Goal: Task Accomplishment & Management: Manage account settings

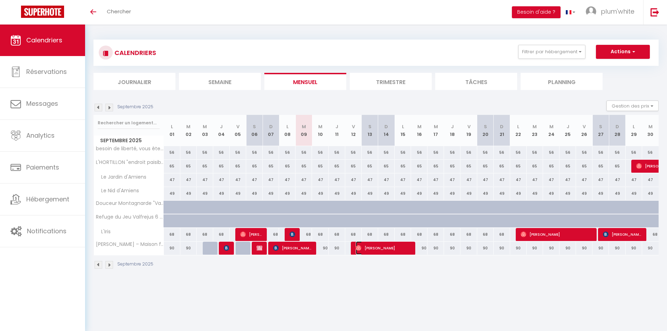
click at [367, 251] on span "[PERSON_NAME]" at bounding box center [383, 247] width 55 height 13
select select "OK"
select select "0"
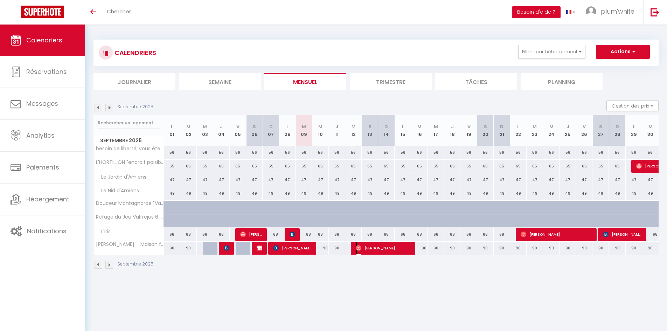
select select "1"
select select
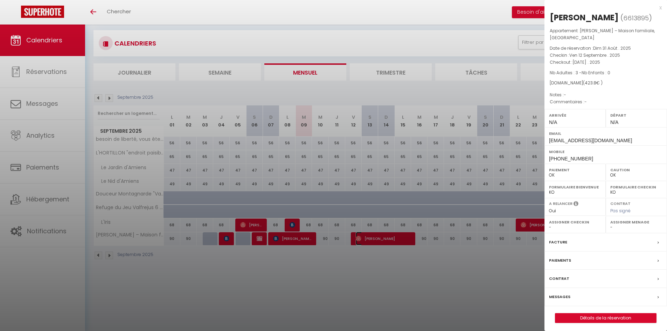
scroll to position [24, 0]
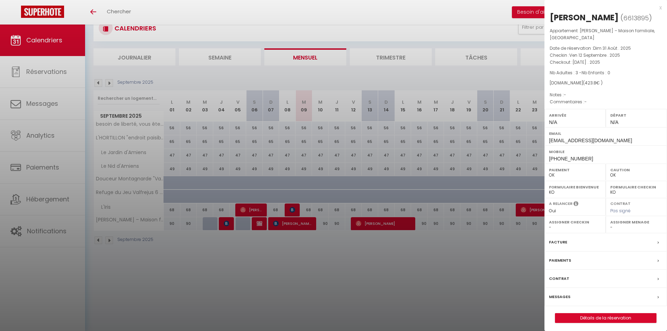
click at [519, 297] on div at bounding box center [333, 165] width 667 height 331
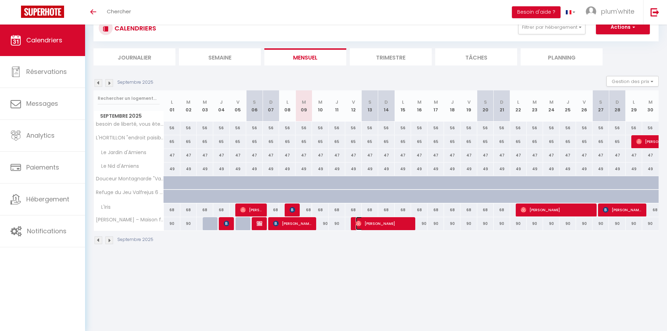
click at [376, 224] on span "[PERSON_NAME]" at bounding box center [383, 223] width 55 height 13
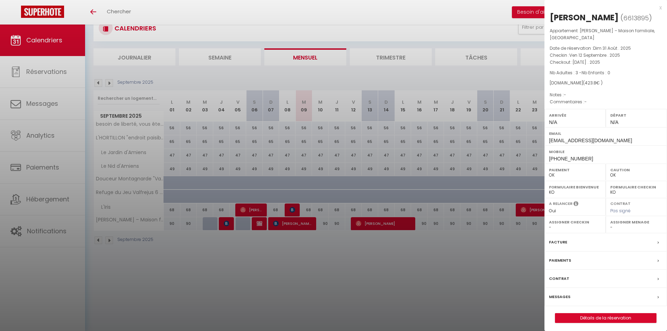
click at [646, 323] on div "Herma Kiezebrink-Lindenhovius ( 6613895 ) Appartement : Laurette – Maison famil…" at bounding box center [605, 167] width 122 height 311
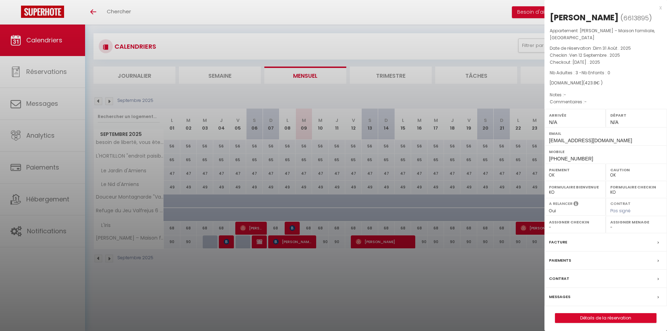
scroll to position [0, 0]
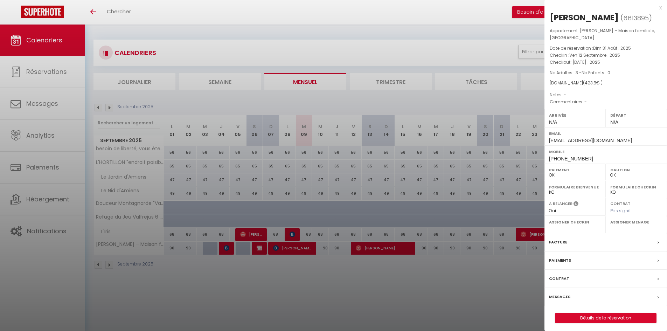
drag, startPoint x: 545, startPoint y: 125, endPoint x: 524, endPoint y: 124, distance: 20.7
click at [524, 124] on body "🟢 Des questions ou besoin d'assistance pour la migration AirBnB? Connectez-vous…" at bounding box center [333, 189] width 667 height 331
click at [527, 81] on div at bounding box center [333, 165] width 667 height 331
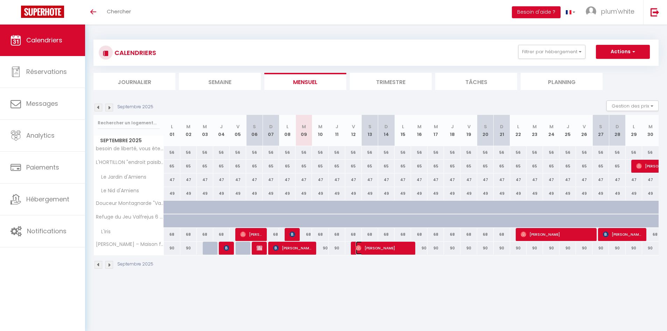
click at [383, 248] on span "[PERSON_NAME]" at bounding box center [383, 247] width 55 height 13
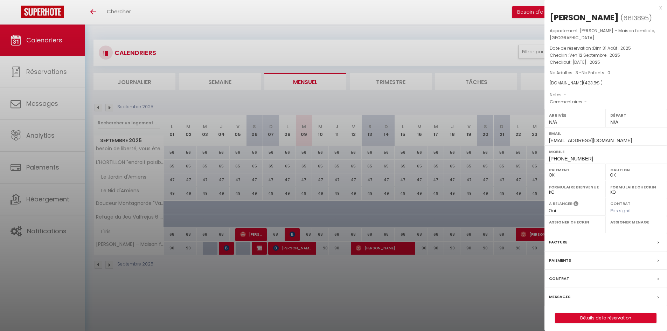
click at [600, 65] on span "Mar 16 Septembre . 2025" at bounding box center [586, 62] width 28 height 6
click at [560, 300] on label "Messages" at bounding box center [559, 296] width 21 height 7
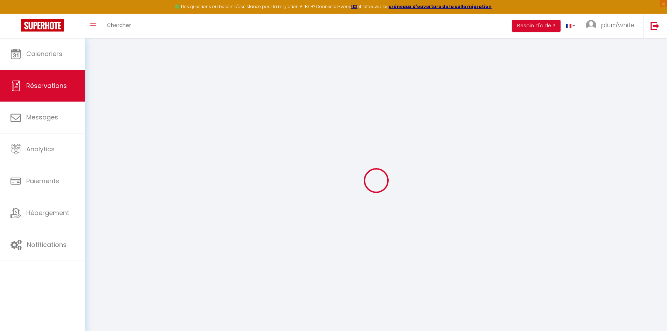
type input "Herma"
type input "Kiezebrink-Lindenhovius"
type input "3kzgcoyovyojtddxix1fp7pquuwz@reply.superhote.com"
type input "+31651158778"
select select
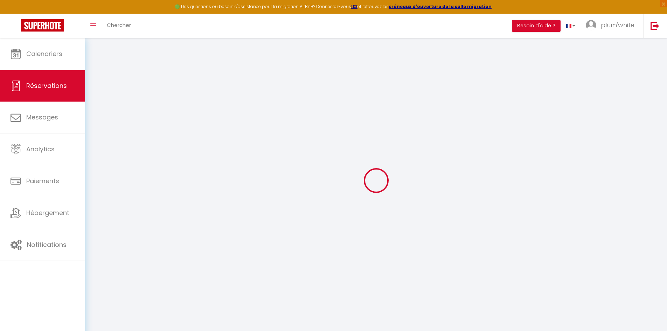
type input "73.25999999999999"
select select "76144"
select select "1"
select select
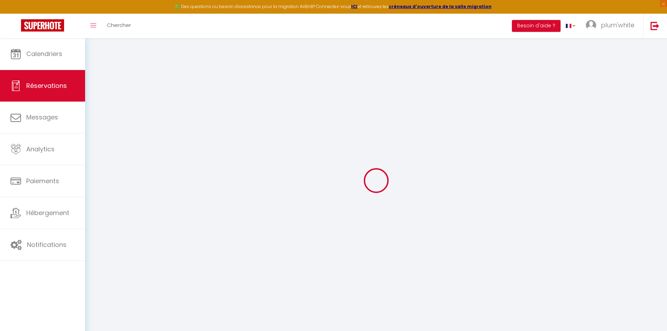
type input "3"
select select "12"
select select
type input "336"
checkbox input "false"
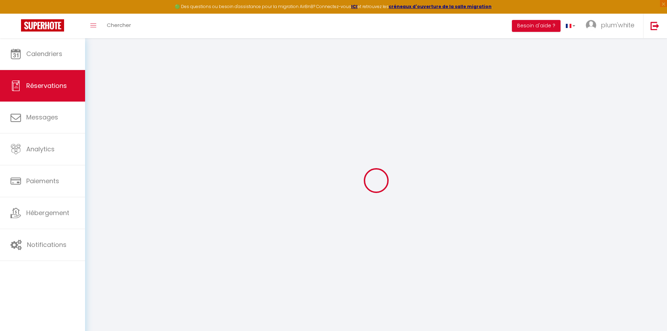
type input "0"
select select "1"
type input "0"
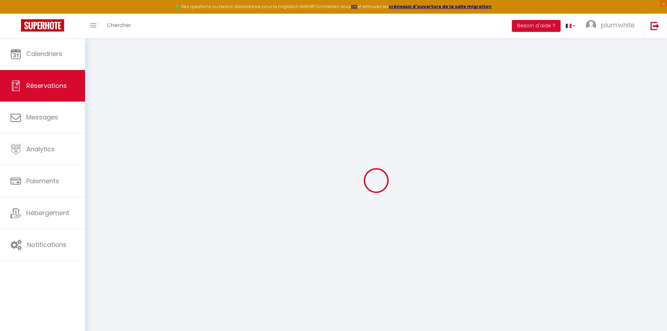
select select
select select "15"
checkbox input "false"
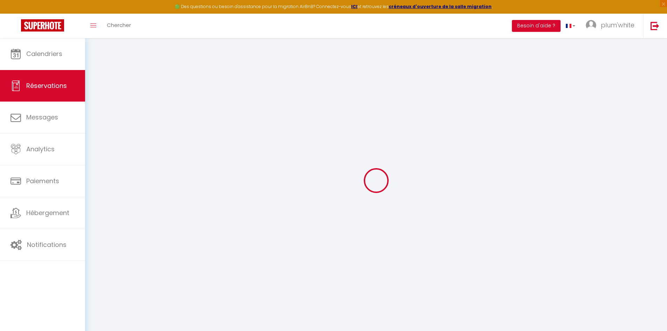
select select
checkbox input "false"
select select
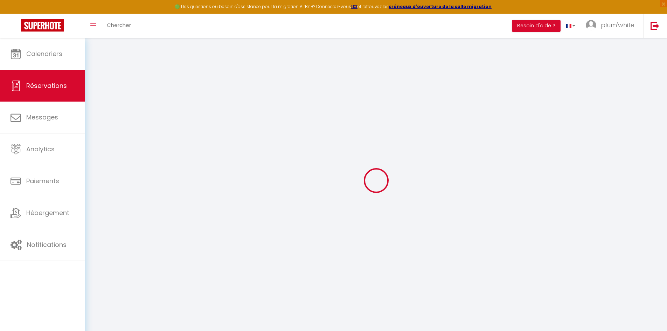
select select
checkbox input "false"
select select
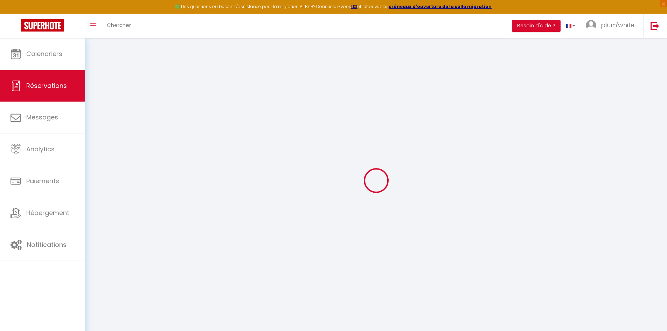
select select
checkbox input "false"
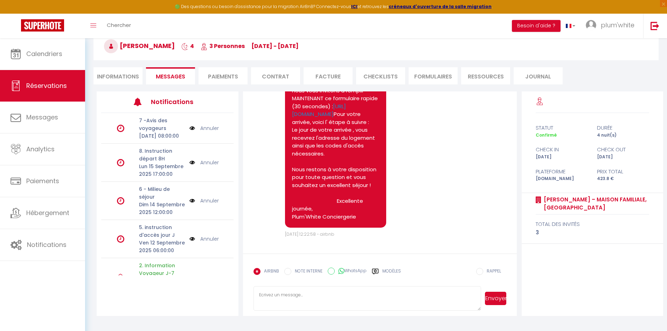
scroll to position [878, 0]
click at [107, 72] on li "Informations" at bounding box center [117, 75] width 49 height 17
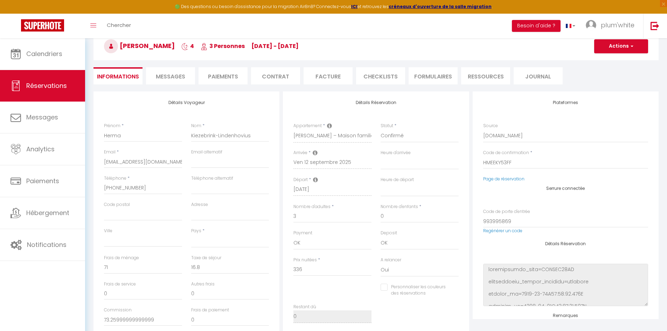
select select
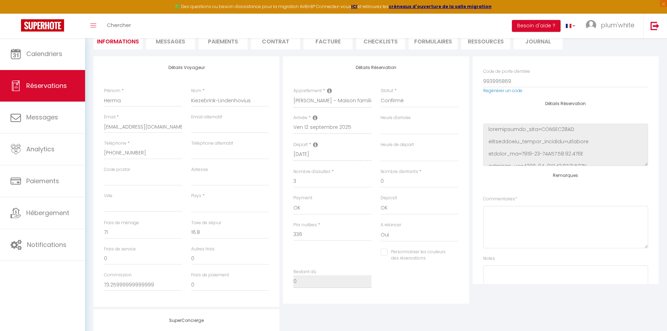
scroll to position [145, 0]
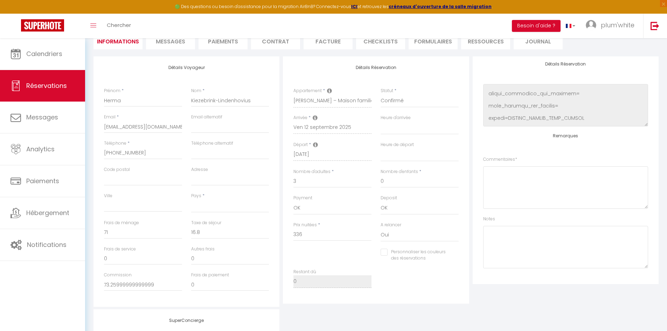
select select
checkbox input "false"
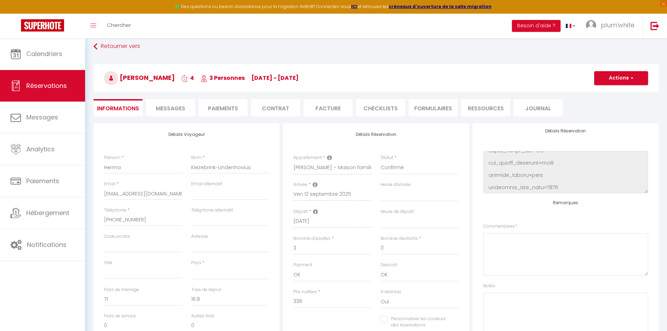
scroll to position [0, 0]
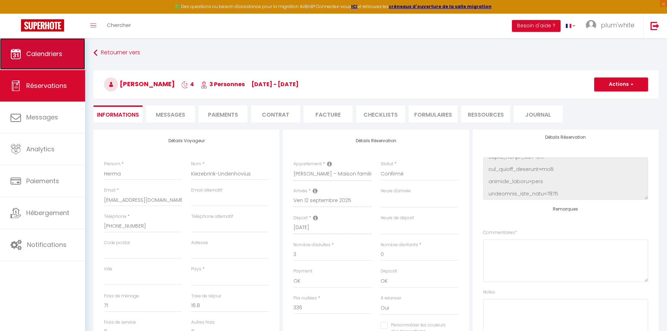
click at [27, 48] on link "Calendriers" at bounding box center [42, 53] width 85 height 31
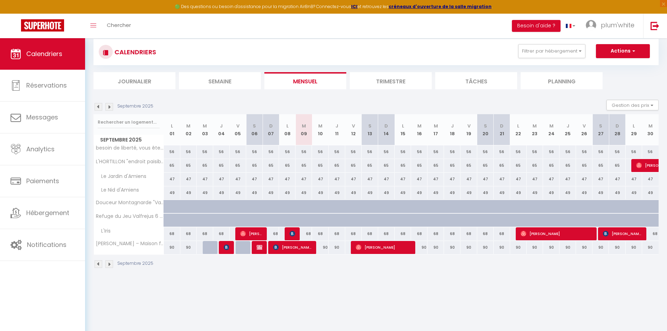
scroll to position [3, 0]
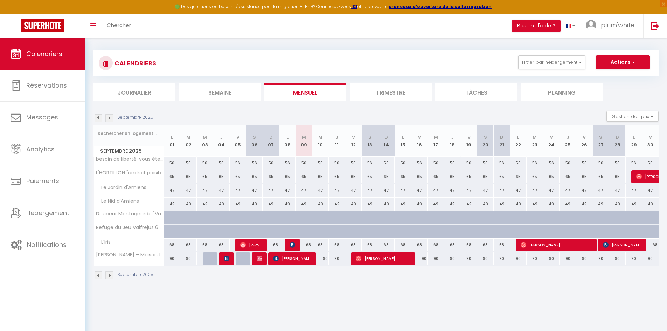
click at [107, 275] on img at bounding box center [109, 275] width 8 height 8
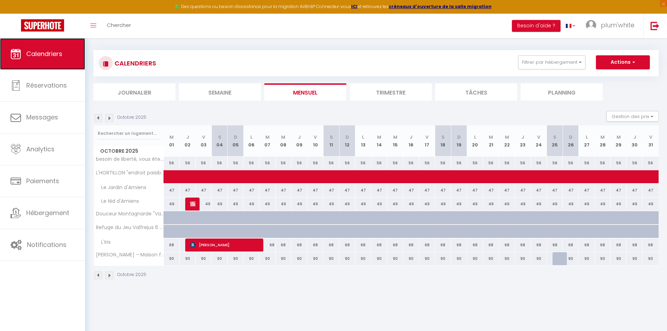
click at [50, 54] on span "Calendriers" at bounding box center [44, 53] width 36 height 9
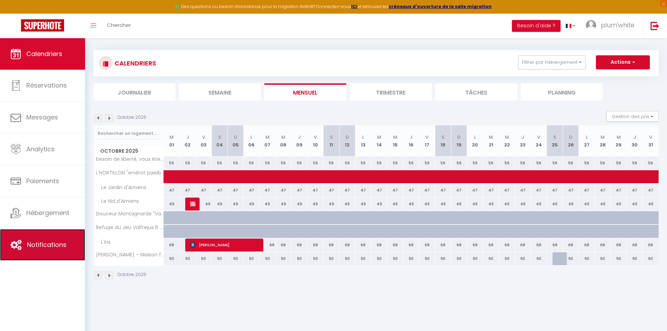
click at [44, 245] on span "Notifications" at bounding box center [47, 244] width 40 height 9
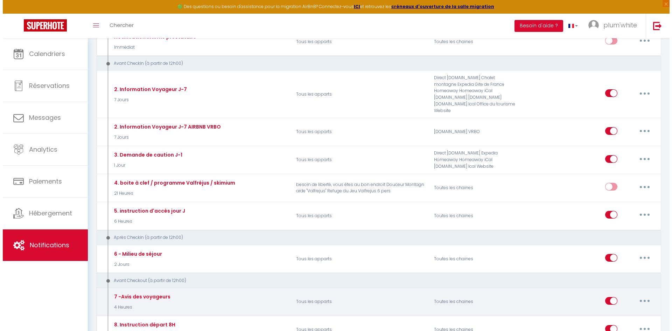
scroll to position [175, 0]
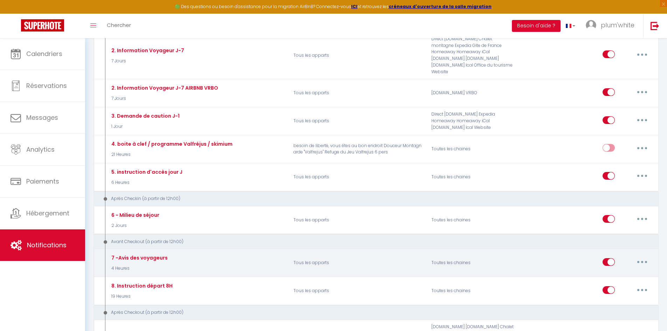
click at [643, 256] on button "button" at bounding box center [642, 261] width 20 height 11
click at [615, 272] on link "Editer" at bounding box center [624, 278] width 52 height 12
type input "7 -Avis des voyageurs"
select select "4"
select select "4 Heures"
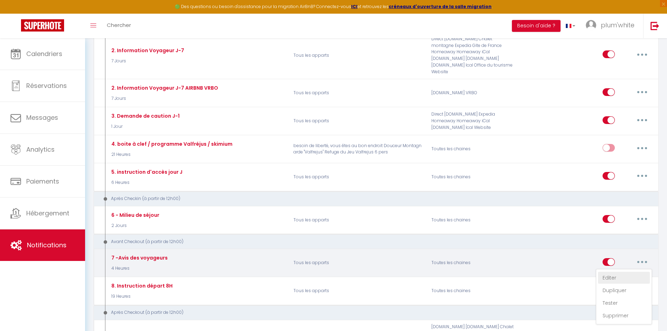
select select "if_booking_is_paid"
checkbox input "true"
checkbox input "false"
radio input "true"
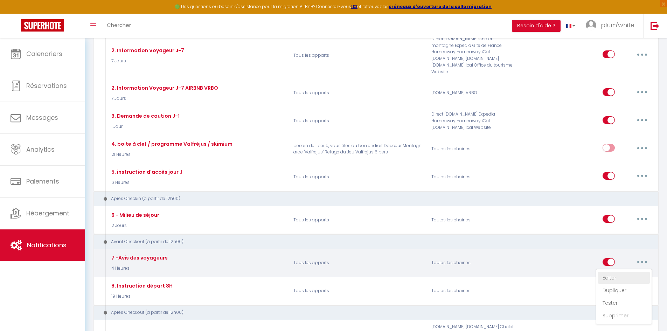
type input "Merci pour votre visite"
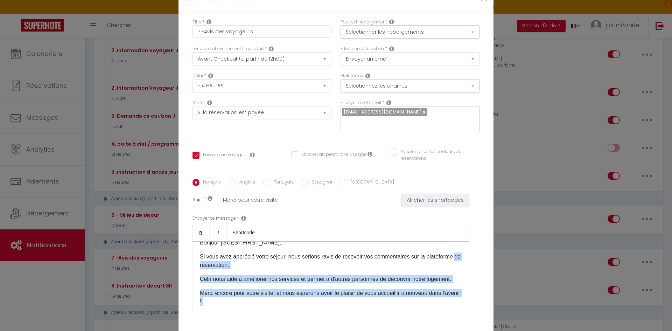
scroll to position [0, 0]
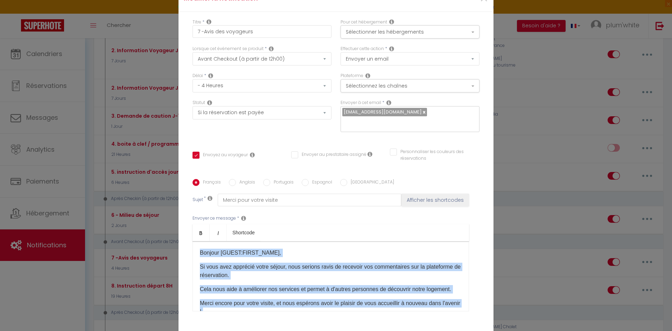
drag, startPoint x: 262, startPoint y: 296, endPoint x: 194, endPoint y: 253, distance: 81.2
click at [194, 253] on div "​Bonjour [GUEST:FIRST_NAME], Si vous avez apprécié votre séjour, nous serions r…" at bounding box center [330, 276] width 276 height 70
copy div "​Bonjour [GUEST:FIRST_NAME], Si vous avez apprécié votre séjour, nous serions r…"
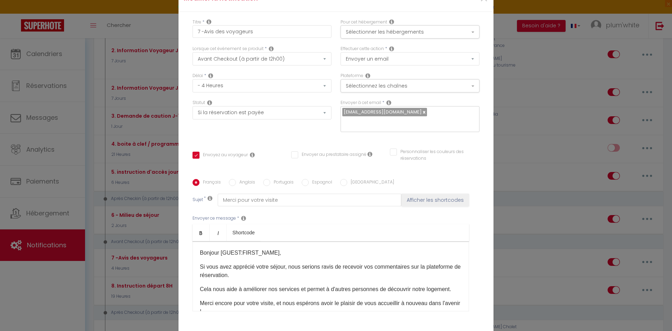
click at [337, 226] on ul "Bold Italic Shortcode" at bounding box center [330, 232] width 276 height 17
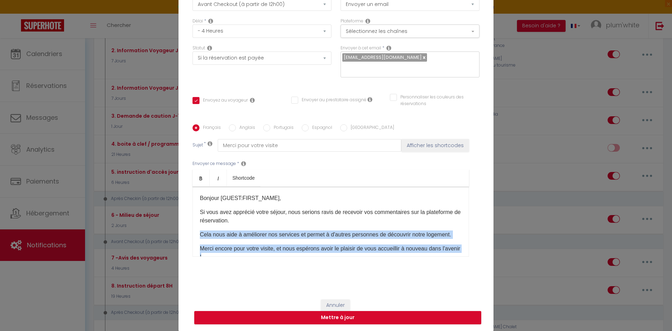
drag, startPoint x: 222, startPoint y: 223, endPoint x: 194, endPoint y: 228, distance: 28.8
click at [194, 228] on div "​Bonjour [GUEST:FIRST_NAME], Si vous avez apprécié votre séjour, nous serions r…" at bounding box center [330, 222] width 276 height 70
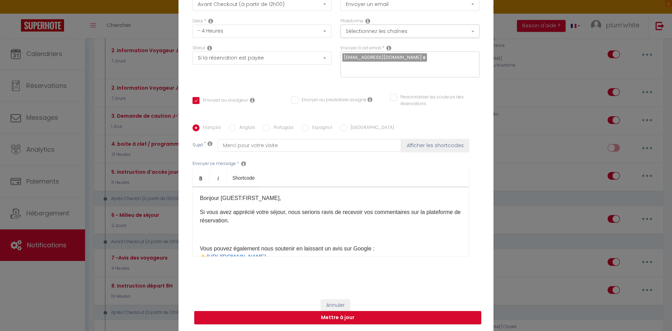
scroll to position [35, 0]
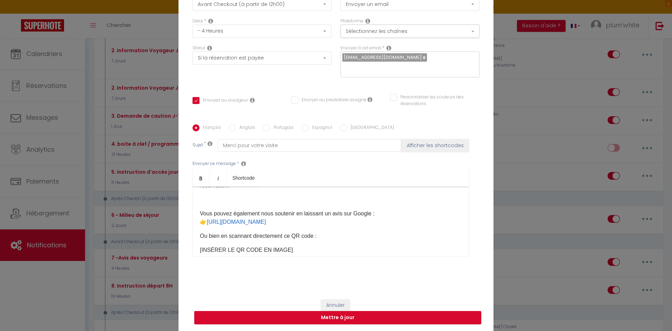
click at [197, 211] on div "​Bonjour [GUEST:FIRST_NAME], Si vous avez apprécié votre séjour, nous serions r…" at bounding box center [330, 222] width 276 height 70
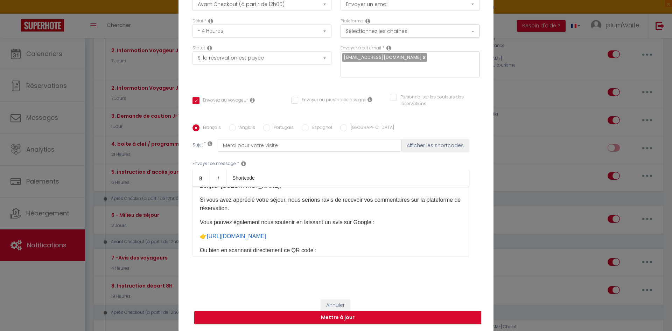
scroll to position [0, 0]
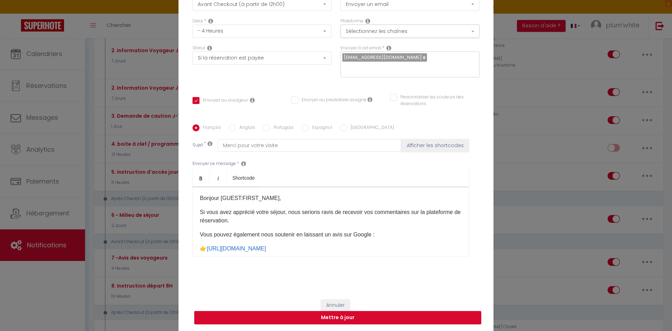
click at [204, 248] on p "👉 https://g.page/r/CfaDkynUbI3IEBM/review" at bounding box center [331, 248] width 262 height 8
click at [350, 254] on div "​Bonjour [GUEST:FIRST_NAME], Si vous avez apprécié votre séjour, nous serions r…" at bounding box center [330, 222] width 276 height 70
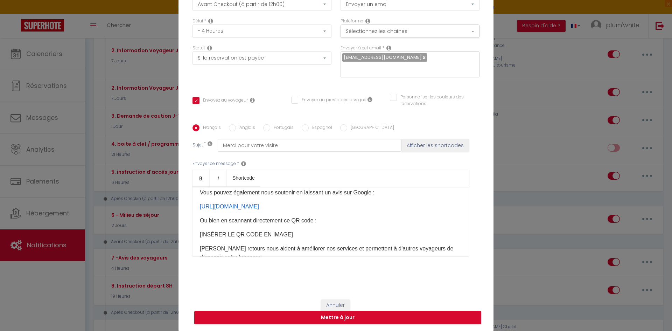
scroll to position [56, 0]
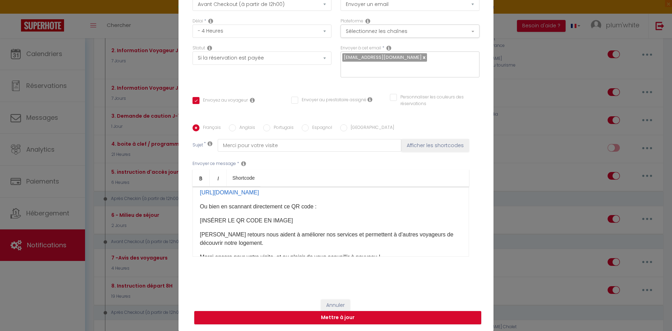
drag, startPoint x: 283, startPoint y: 219, endPoint x: 189, endPoint y: 216, distance: 93.5
click at [191, 216] on div "Français Anglais Portugais Espagnol Italien Sujet * Merci pour votre visite Aff…" at bounding box center [336, 194] width 290 height 141
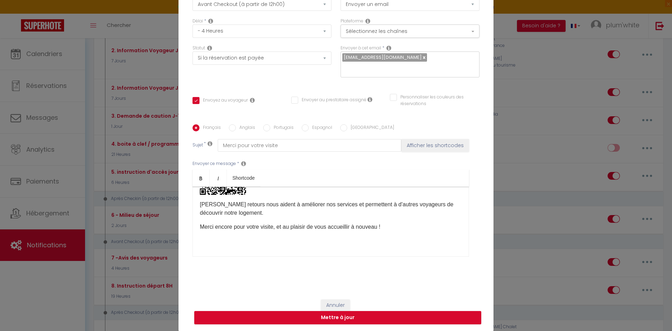
scroll to position [140, 0]
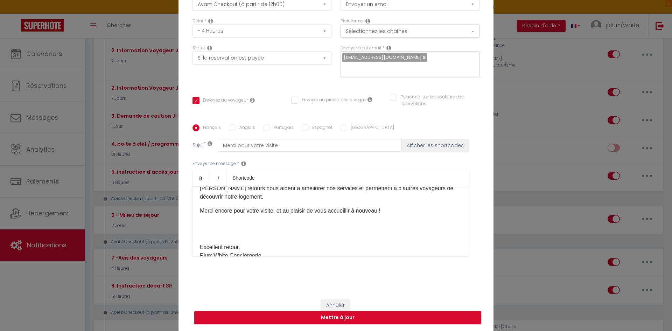
click at [197, 245] on div "​Bonjour [GUEST:FIRST_NAME], Si vous avez apprécié votre séjour, nous serions r…" at bounding box center [330, 222] width 276 height 70
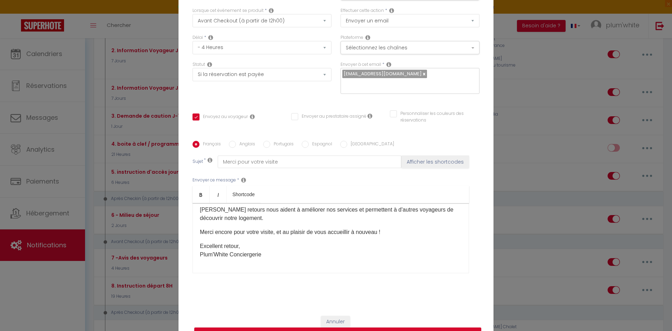
scroll to position [55, 0]
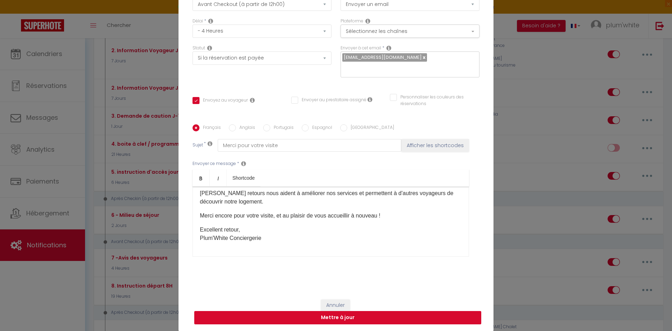
click at [344, 318] on button "Mettre à jour" at bounding box center [337, 317] width 287 height 13
checkbox input "true"
checkbox input "false"
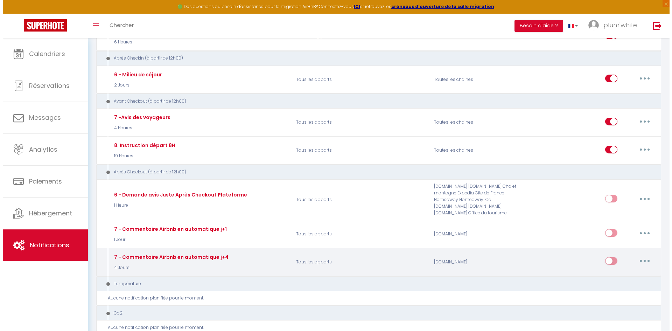
scroll to position [315, 0]
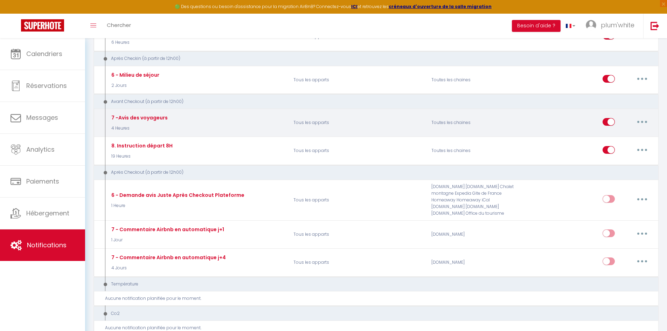
click at [643, 121] on icon "button" at bounding box center [642, 122] width 2 height 2
click at [608, 132] on link "Editer" at bounding box center [624, 138] width 52 height 12
type input "7 -Avis des voyageurs"
select select "4"
select select "4 Heures"
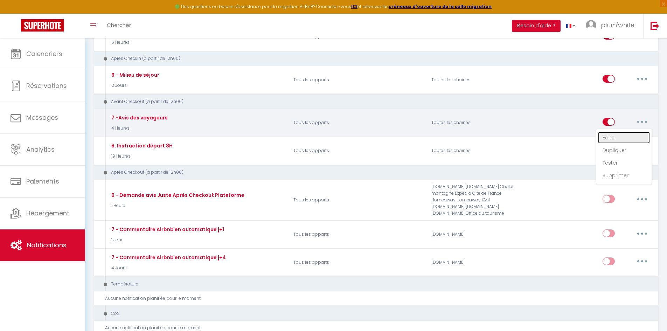
select select "if_booking_is_paid"
checkbox input "true"
checkbox input "false"
radio input "true"
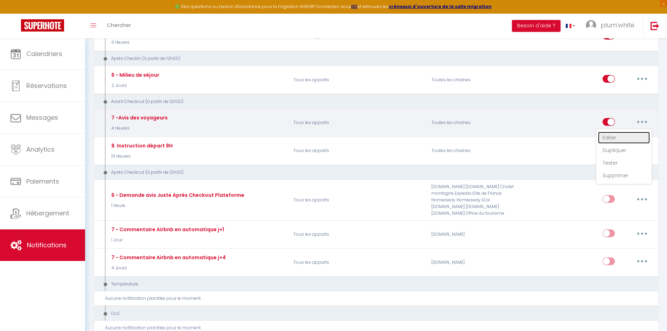
type input "Merci pour votre visite"
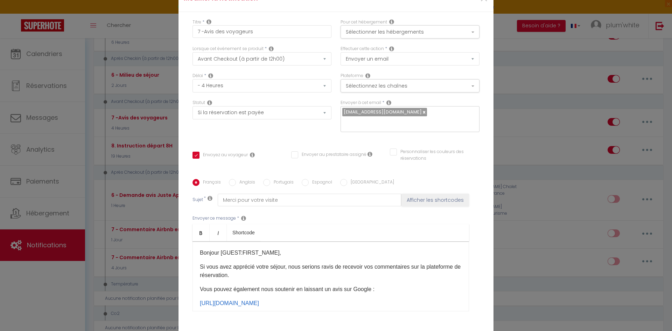
scroll to position [135, 0]
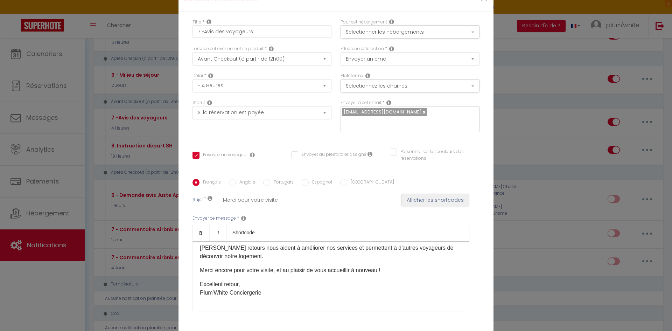
click at [159, 19] on div "Modifier la notification × Titre * 7 -Avis des voyageurs Pour cet hébergement S…" at bounding box center [336, 165] width 672 height 331
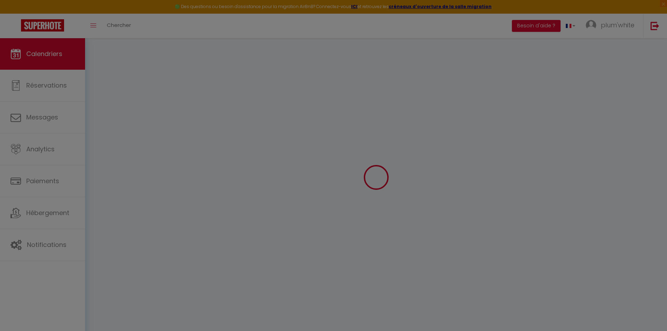
scroll to position [17, 0]
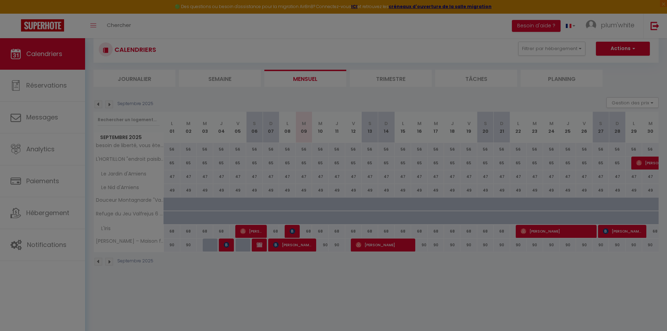
click at [51, 246] on div at bounding box center [333, 165] width 667 height 331
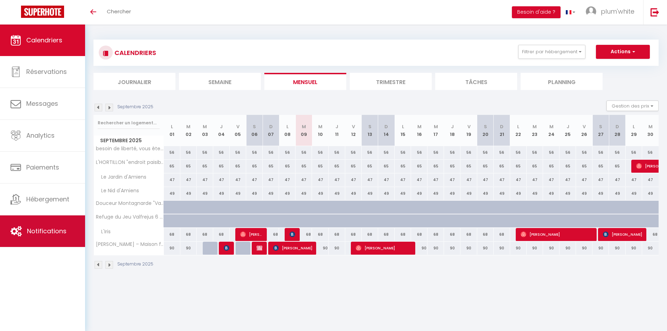
click at [38, 232] on span "Notifications" at bounding box center [47, 230] width 40 height 9
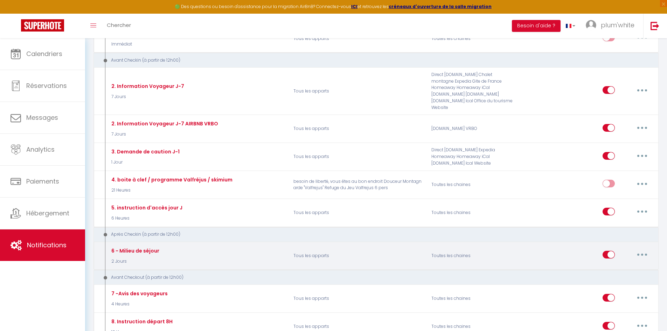
scroll to position [140, 0]
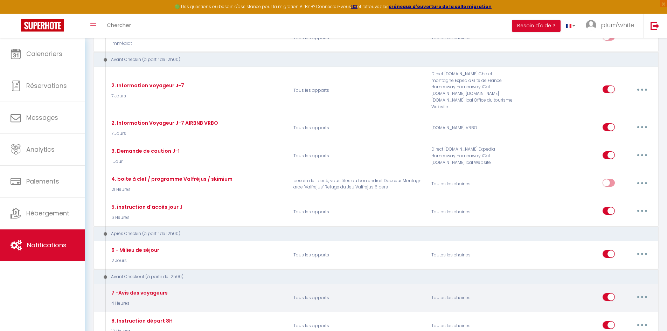
click at [640, 291] on button "button" at bounding box center [642, 296] width 20 height 11
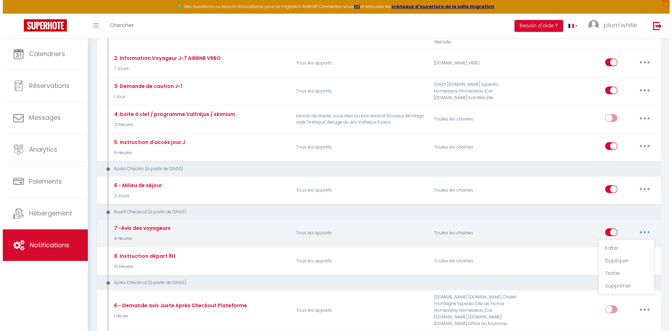
scroll to position [210, 0]
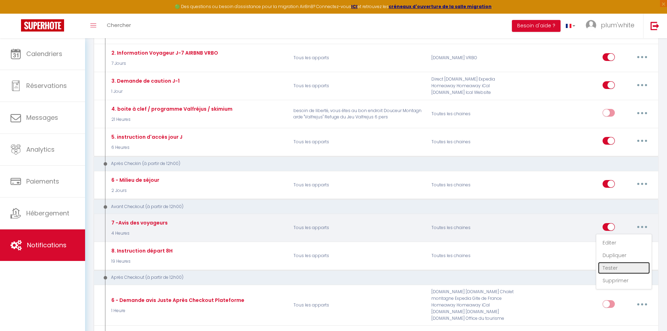
click at [612, 262] on link "Tester" at bounding box center [624, 268] width 52 height 12
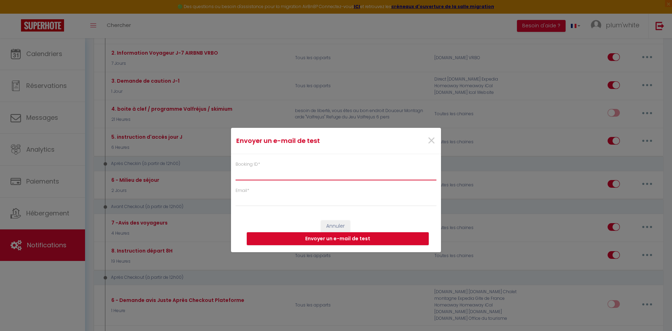
click at [247, 174] on input "Booking ID *" at bounding box center [336, 173] width 201 height 13
paste input "6629302"
type input "6629302"
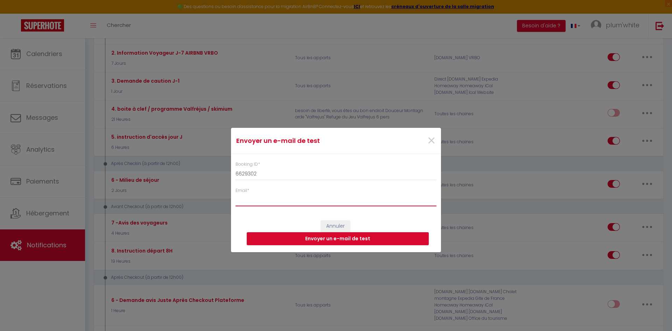
click at [247, 200] on input "Email *" at bounding box center [336, 200] width 201 height 13
type input "[EMAIL_ADDRESS][DOMAIN_NAME]"
click at [333, 239] on button "Envoyer un e-mail de test" at bounding box center [338, 238] width 182 height 13
click at [350, 238] on button "Envoyer un e-mail de test" at bounding box center [338, 238] width 182 height 13
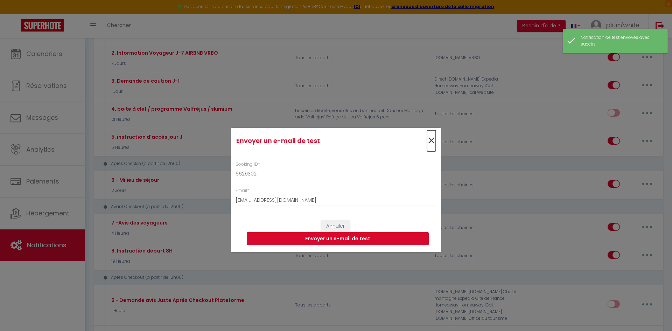
click at [433, 137] on span "×" at bounding box center [431, 140] width 9 height 21
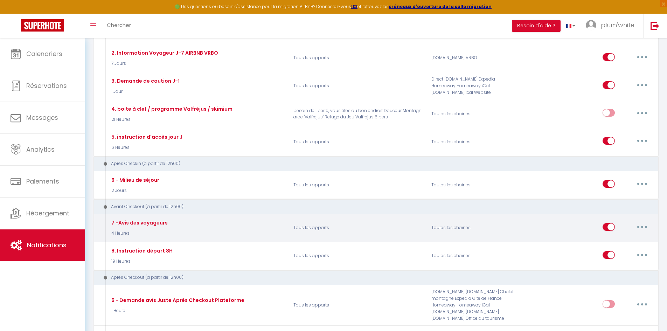
click at [640, 221] on button "button" at bounding box center [642, 226] width 20 height 11
click at [609, 237] on link "Editer" at bounding box center [624, 243] width 52 height 12
type input "7 -Avis des voyageurs"
select select "4"
select select "4 Heures"
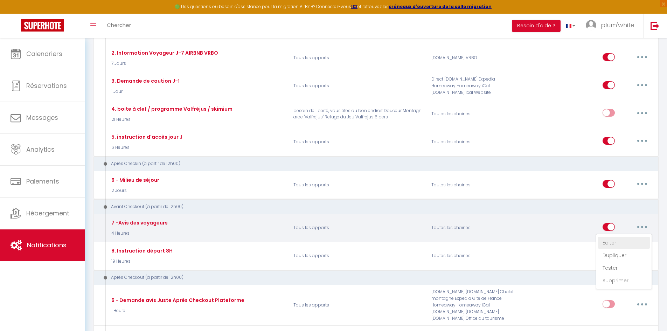
select select "if_booking_is_paid"
checkbox input "true"
checkbox input "false"
radio input "true"
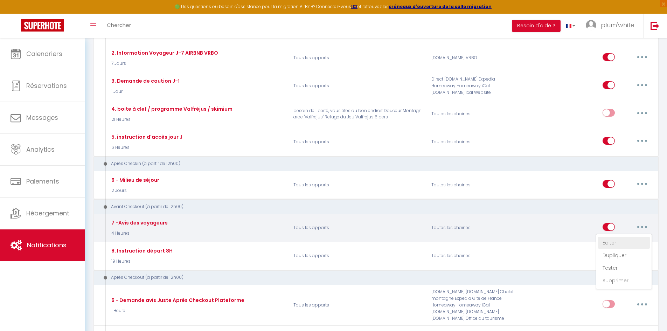
type input "Merci pour votre visite"
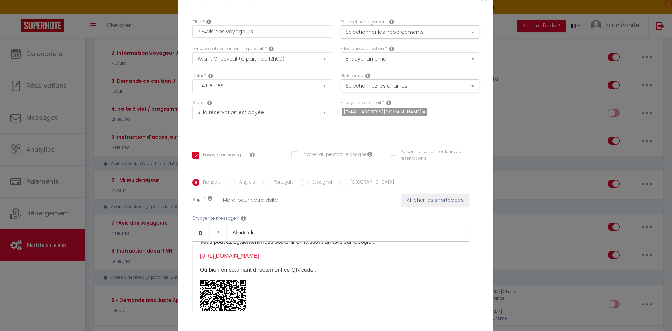
scroll to position [35, 0]
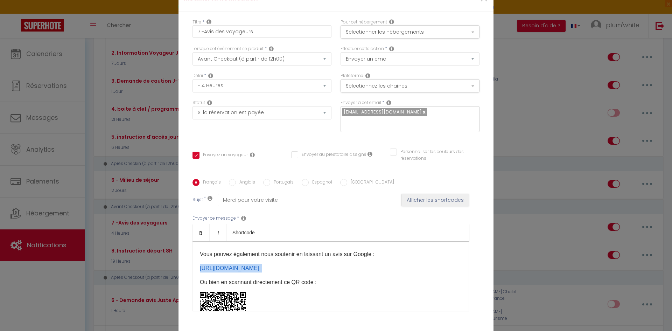
drag, startPoint x: 314, startPoint y: 269, endPoint x: 188, endPoint y: 270, distance: 126.0
click at [191, 270] on div "Français Anglais Portugais Espagnol Italien Sujet * Merci pour votre visite Aff…" at bounding box center [336, 249] width 290 height 141
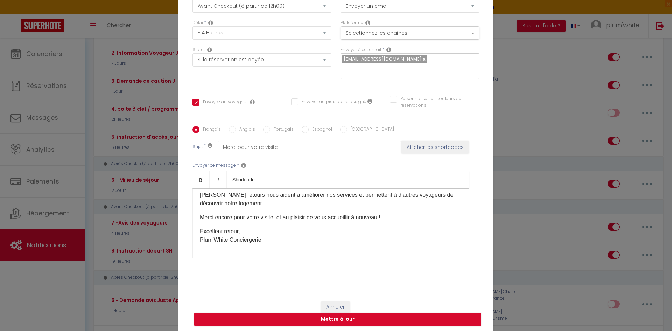
scroll to position [55, 0]
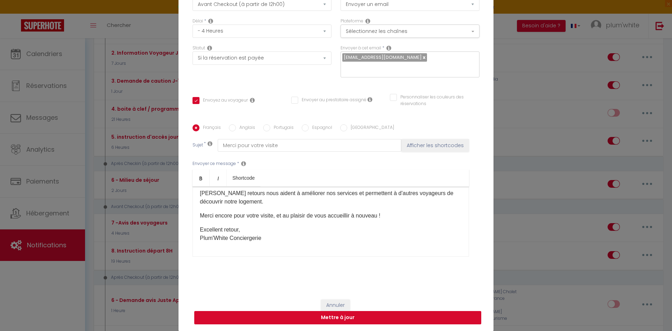
click at [336, 316] on button "Mettre à jour" at bounding box center [337, 317] width 287 height 13
checkbox input "true"
checkbox input "false"
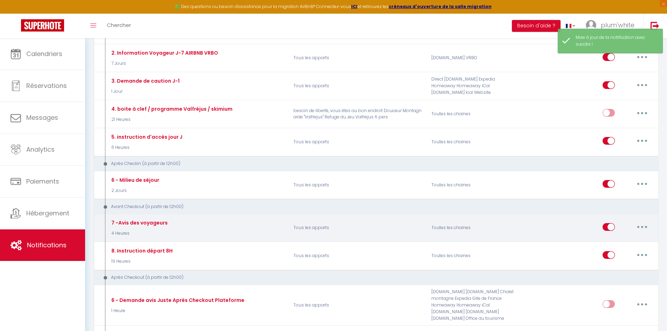
click at [643, 226] on icon "button" at bounding box center [642, 227] width 2 height 2
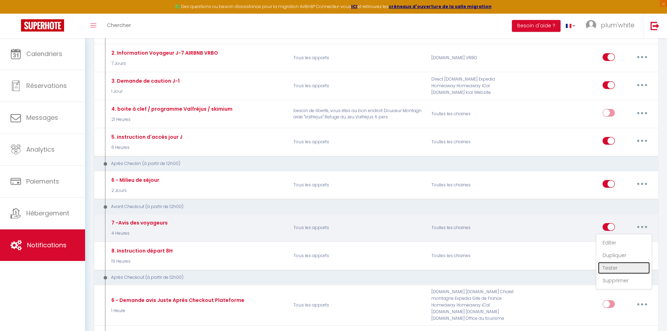
click at [608, 263] on link "Tester" at bounding box center [624, 268] width 52 height 12
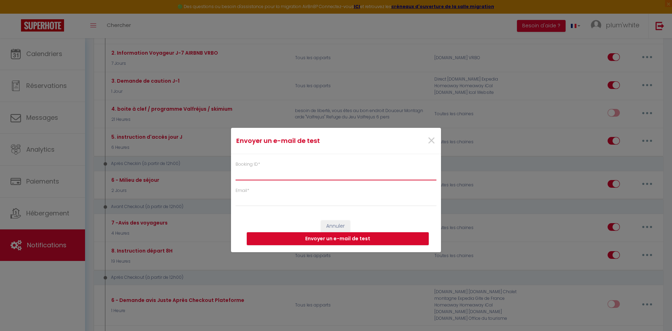
click at [278, 170] on input "Booking ID *" at bounding box center [336, 173] width 201 height 13
paste input "6629302"
type input "6629302"
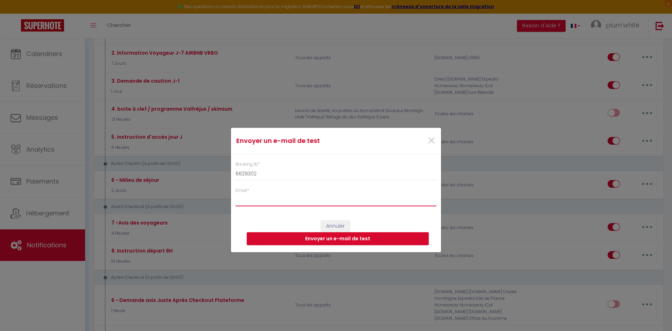
click at [262, 203] on input "Email *" at bounding box center [336, 200] width 201 height 13
type input "[EMAIL_ADDRESS][DOMAIN_NAME]"
click at [343, 240] on button "Envoyer un e-mail de test" at bounding box center [338, 238] width 182 height 13
click at [428, 141] on span "×" at bounding box center [431, 140] width 9 height 21
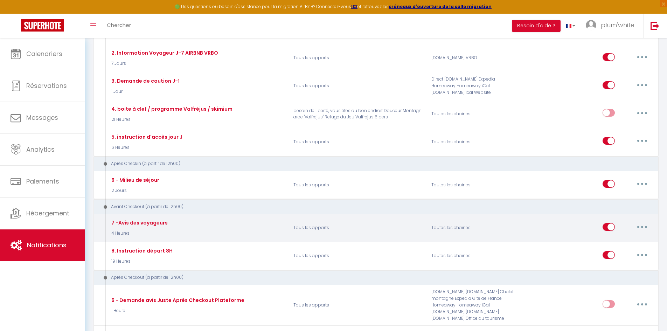
click at [127, 219] on div "7 -Avis des voyageurs" at bounding box center [139, 223] width 58 height 8
click at [645, 221] on button "button" at bounding box center [642, 226] width 20 height 11
click at [606, 237] on link "Editer" at bounding box center [624, 243] width 52 height 12
type input "7 -Avis des voyageurs"
select select "4"
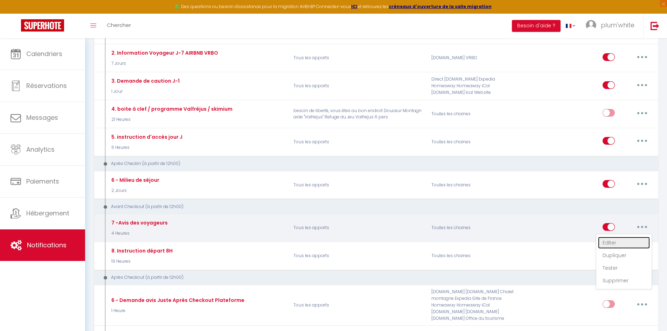
select select "4 Heures"
select select "if_booking_is_paid"
checkbox input "true"
checkbox input "false"
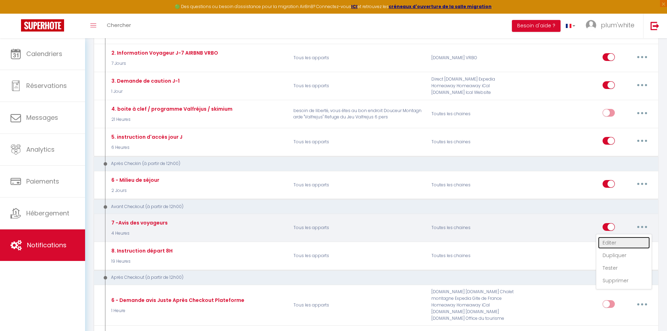
radio input "true"
type input "Merci pour votre visite"
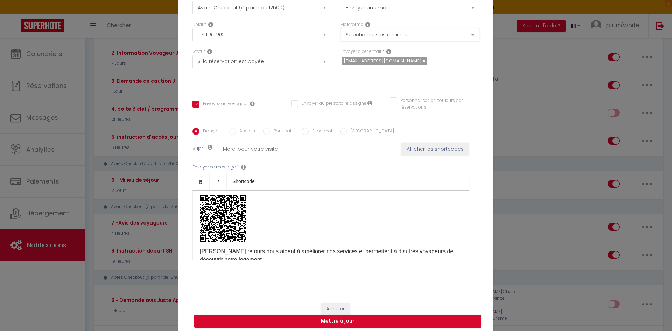
scroll to position [65, 0]
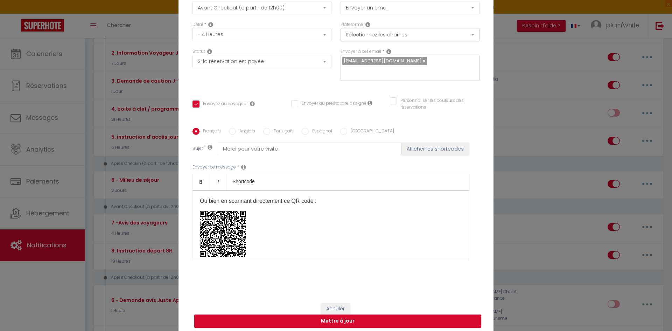
drag, startPoint x: 254, startPoint y: 218, endPoint x: 213, endPoint y: 205, distance: 42.7
click at [213, 205] on div "​Bonjour [GUEST:FIRST_NAME], Si vous avez apprécié votre séjour, nous serions r…" at bounding box center [330, 225] width 276 height 70
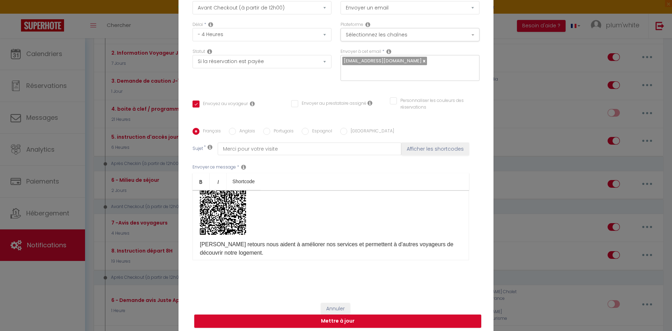
scroll to position [100, 0]
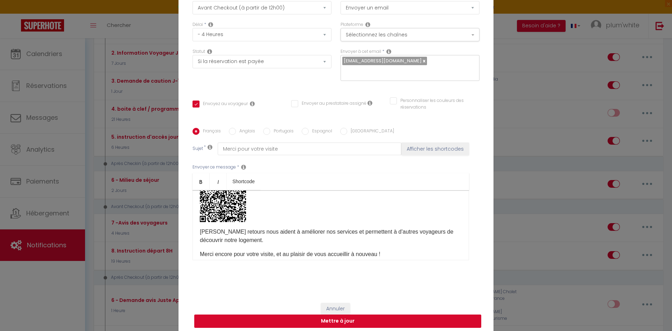
click at [339, 318] on button "Mettre à jour" at bounding box center [337, 320] width 287 height 13
checkbox input "true"
checkbox input "false"
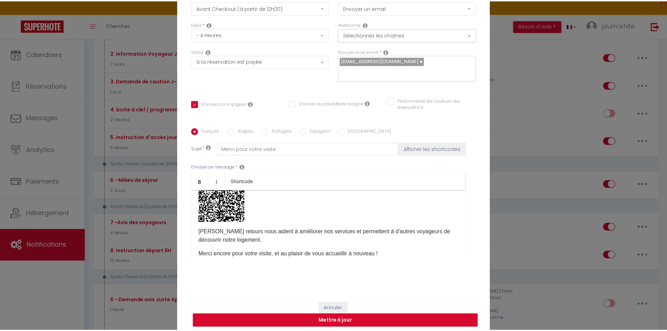
scroll to position [51, 0]
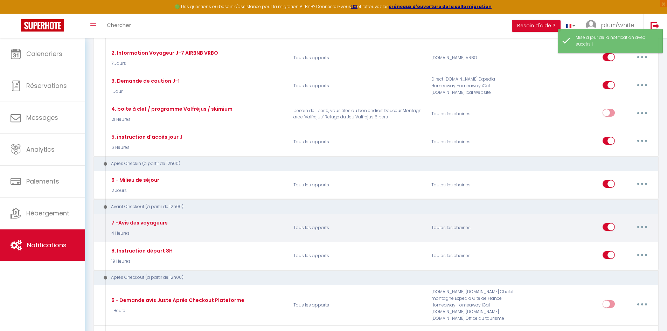
click at [639, 221] on button "button" at bounding box center [642, 226] width 20 height 11
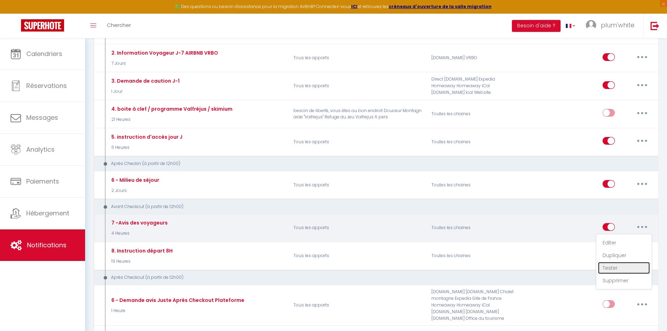
click at [606, 262] on link "Tester" at bounding box center [624, 268] width 52 height 12
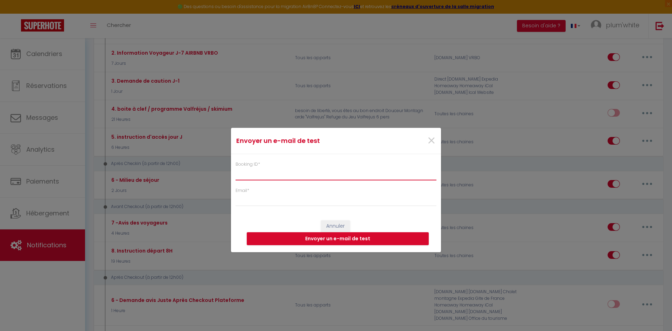
click at [266, 173] on input "Booking ID *" at bounding box center [336, 173] width 201 height 13
paste input "6629302"
type input "6629302"
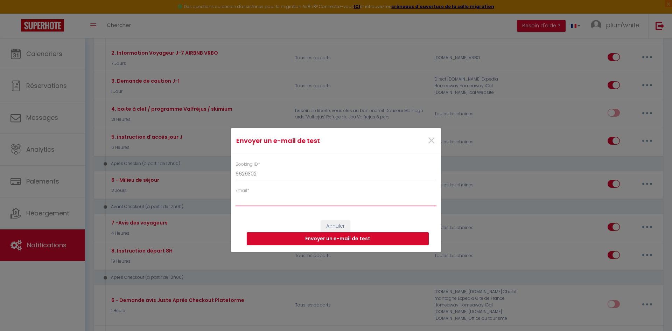
click at [265, 202] on input "Email *" at bounding box center [336, 200] width 201 height 13
type input "[EMAIL_ADDRESS][DOMAIN_NAME]"
click at [333, 238] on button "Envoyer un e-mail de test" at bounding box center [338, 238] width 182 height 13
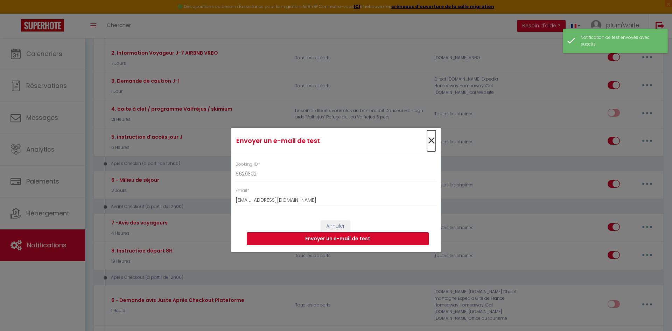
click at [431, 140] on span "×" at bounding box center [431, 140] width 9 height 21
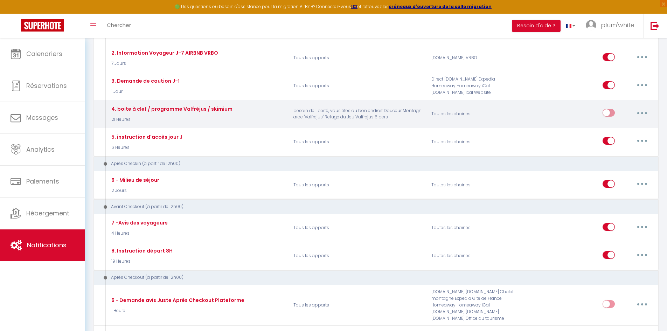
scroll to position [70, 0]
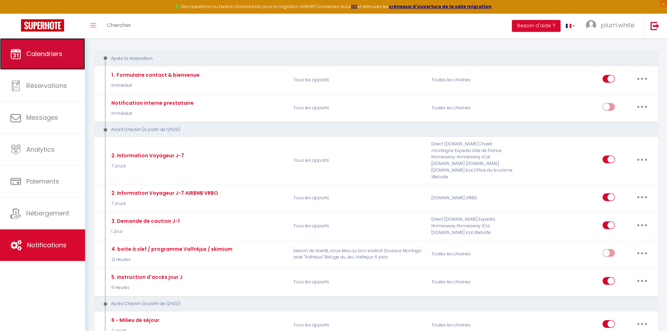
click at [43, 56] on span "Calendriers" at bounding box center [44, 53] width 36 height 9
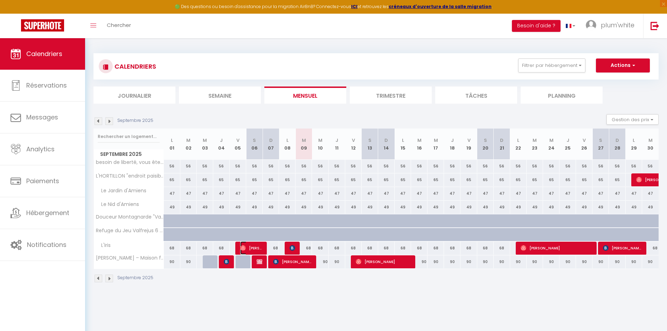
click at [248, 246] on span "[PERSON_NAME]" at bounding box center [251, 247] width 22 height 13
select select "OK"
select select "0"
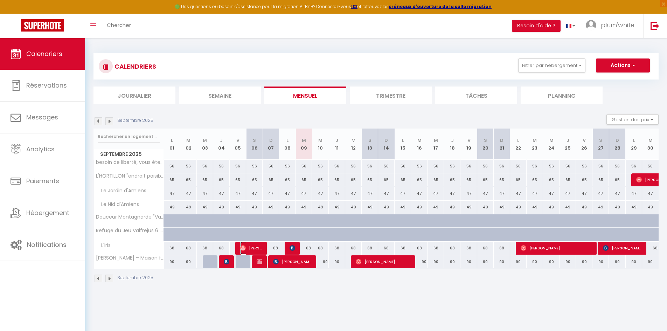
select select "1"
select select
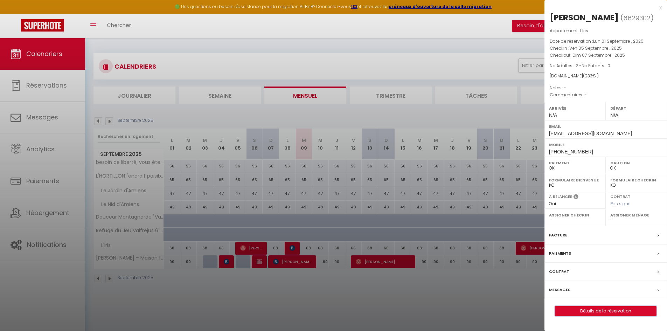
click at [594, 306] on button "Détails de la réservation" at bounding box center [605, 311] width 101 height 10
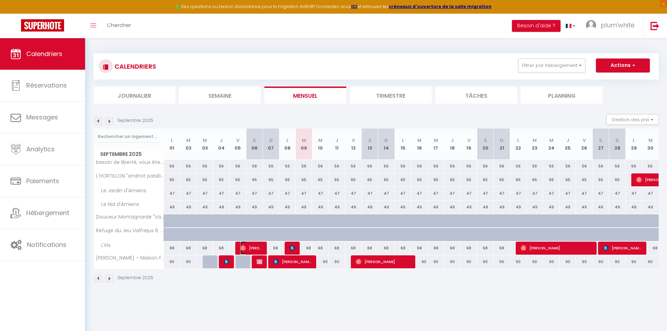
click at [247, 243] on span "[PERSON_NAME]" at bounding box center [251, 247] width 22 height 13
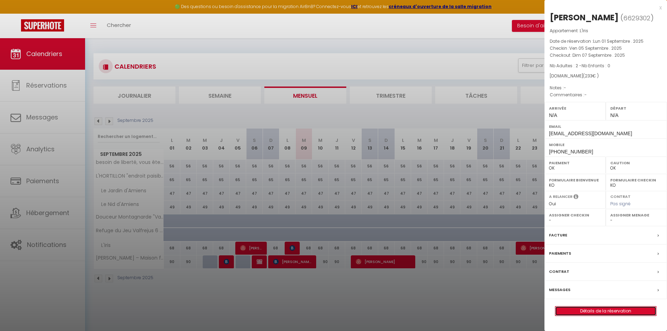
click at [608, 310] on link "Détails de la réservation" at bounding box center [605, 310] width 101 height 9
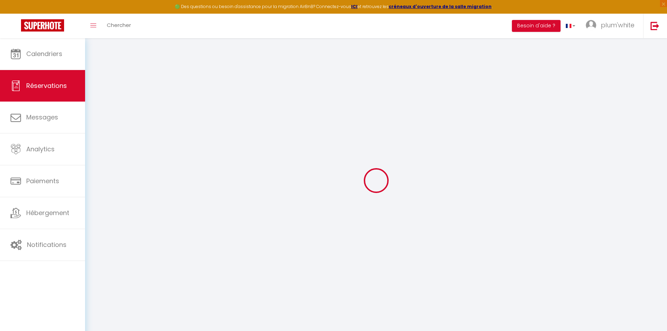
type input "Manuel"
type input "Cohen"
type input "[EMAIL_ADDRESS][DOMAIN_NAME]"
type input "[PHONE_NUMBER]"
select select
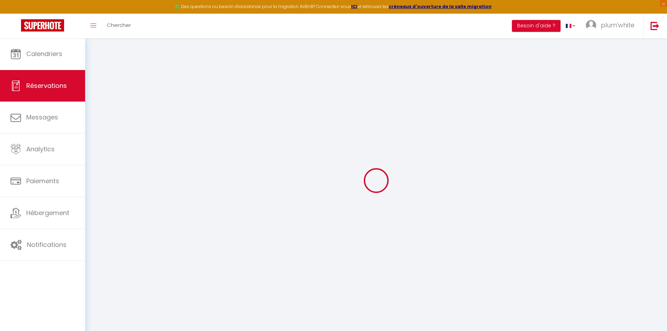
type input "40.5"
select select "62419"
select select "1"
select select
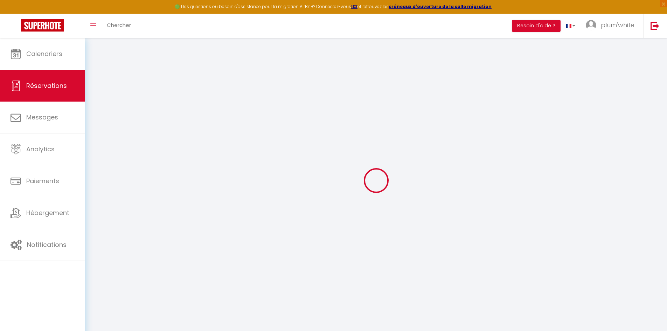
type input "2"
select select "12"
select select
type input "160"
checkbox input "false"
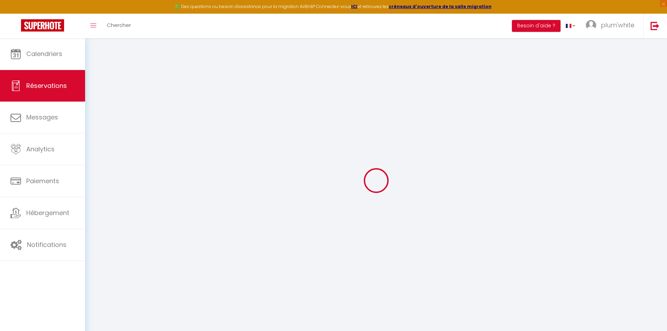
type input "0"
select select "1"
type input "0"
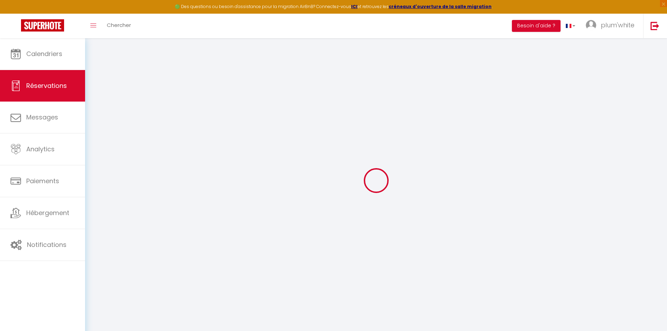
select select
select select "15"
checkbox input "false"
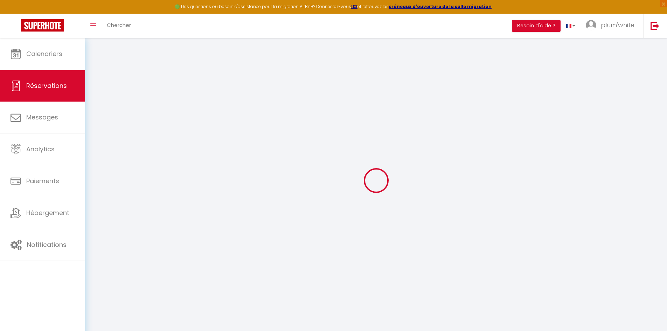
select select
checkbox input "false"
select select
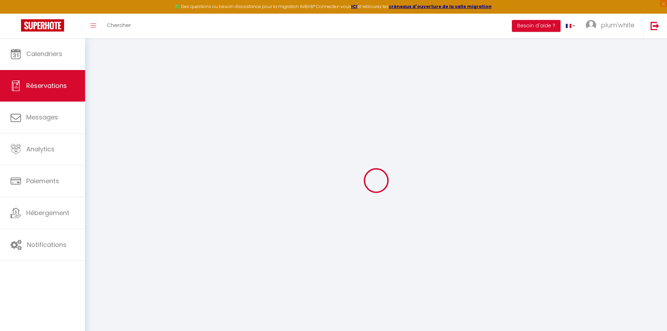
select select
checkbox input "false"
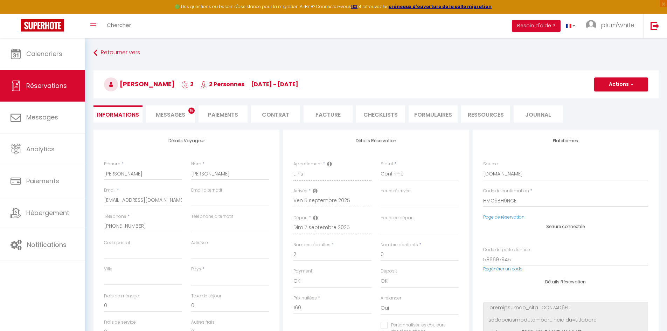
select select
type input "65"
type input "8"
select select
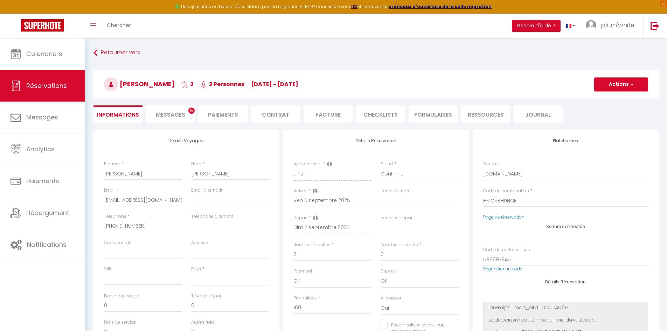
checkbox input "false"
select select
checkbox input "false"
select select
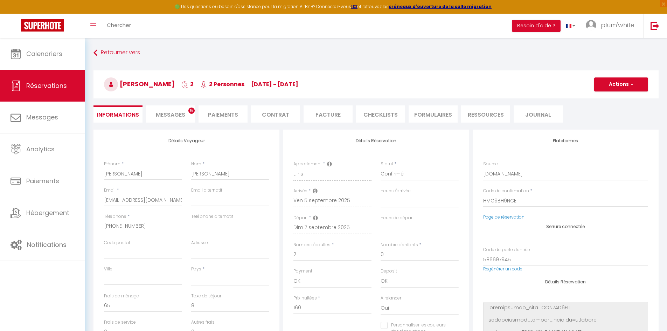
click at [169, 113] on span "Messages" at bounding box center [170, 115] width 29 height 8
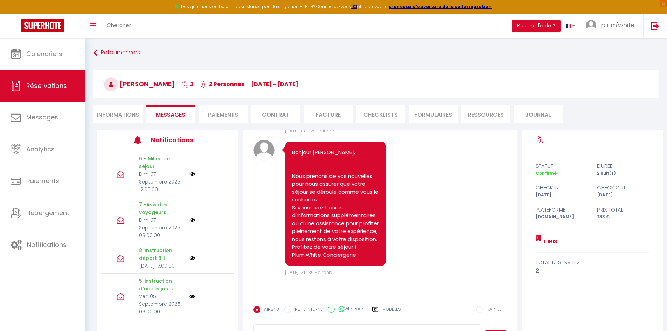
scroll to position [1837, 0]
click at [112, 112] on li "Informations" at bounding box center [117, 113] width 49 height 17
select select
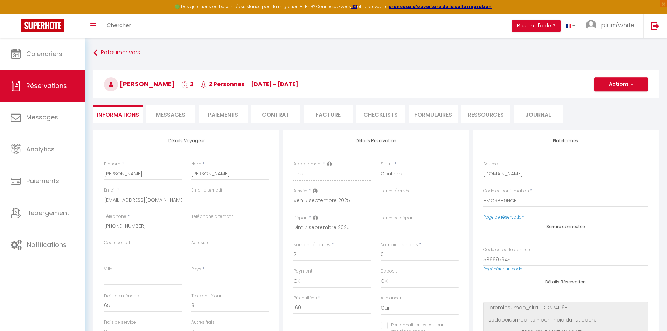
select select
checkbox input "false"
select select
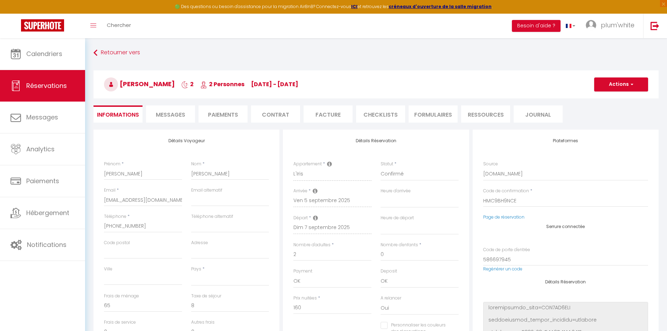
select select
checkbox input "false"
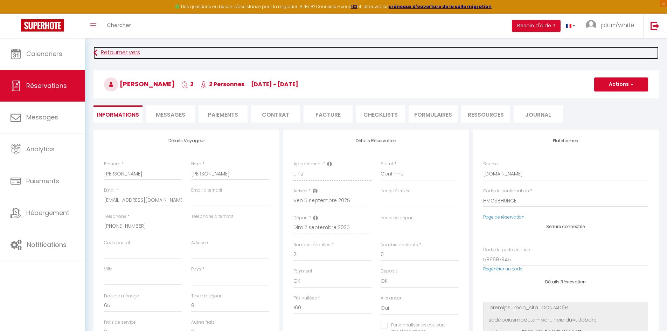
click at [106, 50] on link "Retourner vers" at bounding box center [375, 53] width 565 height 13
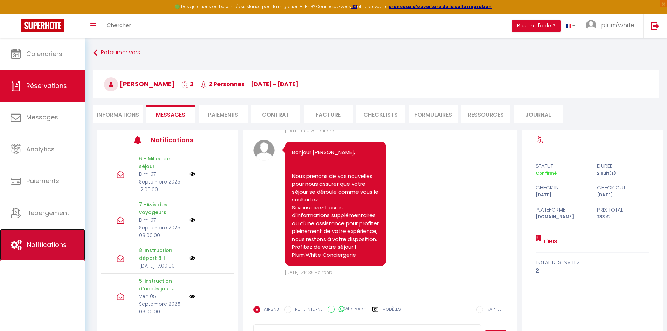
click at [44, 247] on span "Notifications" at bounding box center [47, 244] width 40 height 9
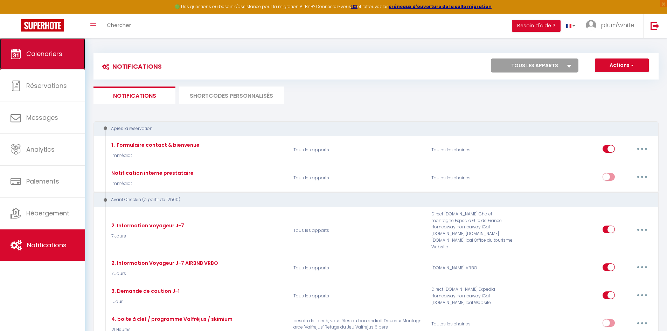
click at [41, 57] on span "Calendriers" at bounding box center [44, 53] width 36 height 9
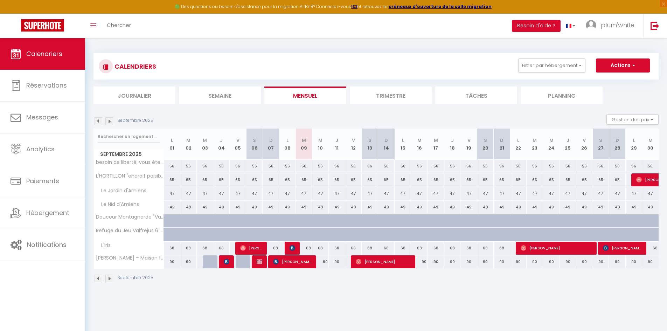
click at [97, 120] on img at bounding box center [98, 121] width 8 height 8
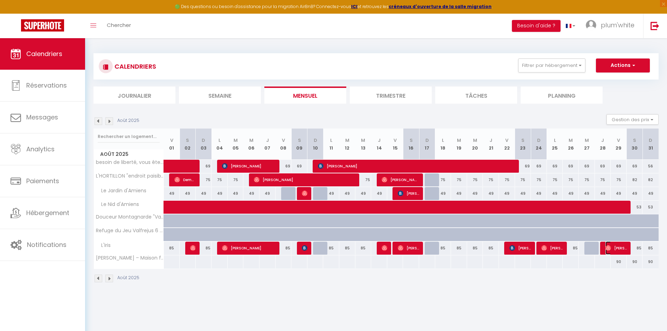
click at [619, 250] on span "Jonne Besselink" at bounding box center [615, 247] width 21 height 13
select select "OK"
select select "1"
select select "0"
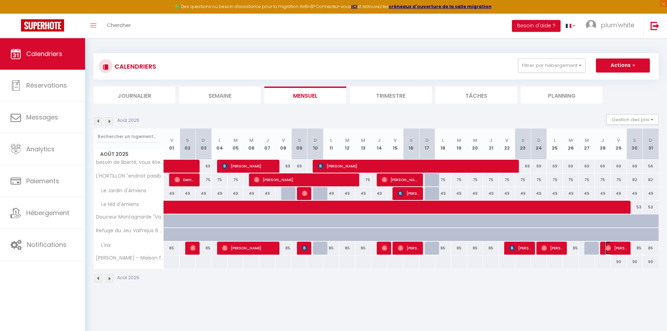
select select "1"
select select
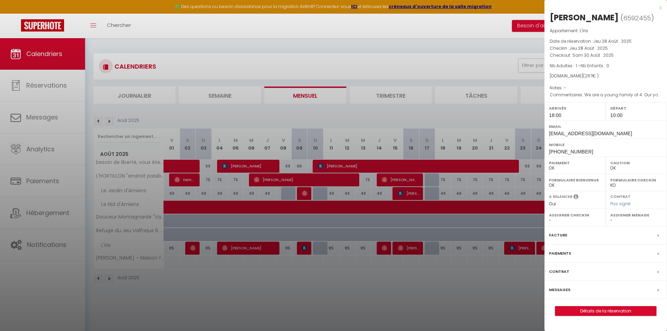
click at [482, 296] on div at bounding box center [333, 165] width 667 height 331
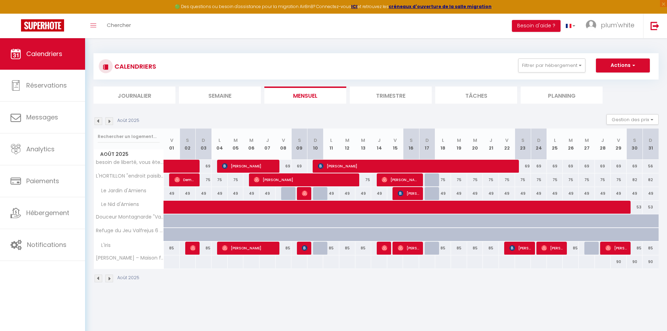
click at [108, 121] on img at bounding box center [109, 121] width 8 height 8
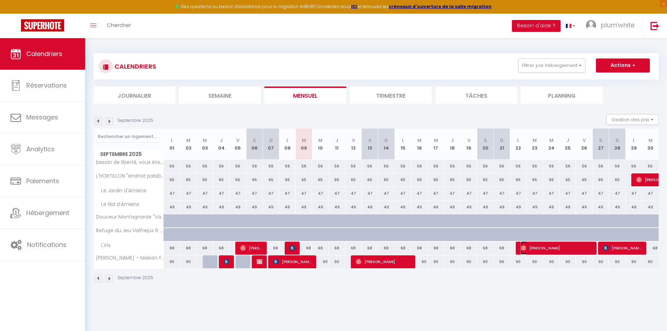
click at [535, 248] on span "[PERSON_NAME]" at bounding box center [555, 247] width 71 height 13
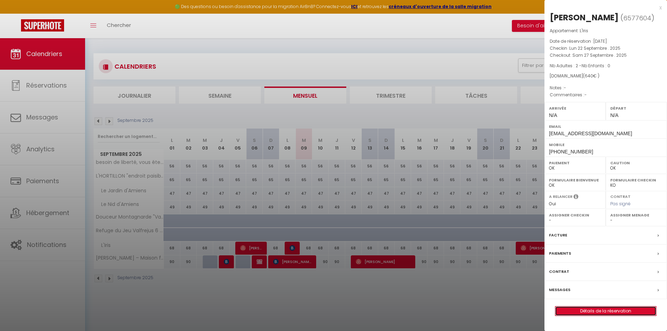
click at [610, 311] on link "Détails de la réservation" at bounding box center [605, 310] width 101 height 9
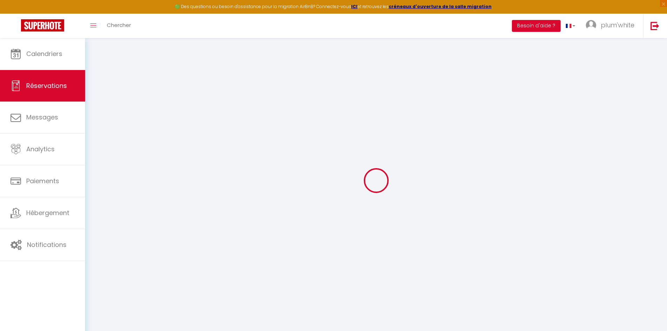
select select
checkbox input "false"
select select
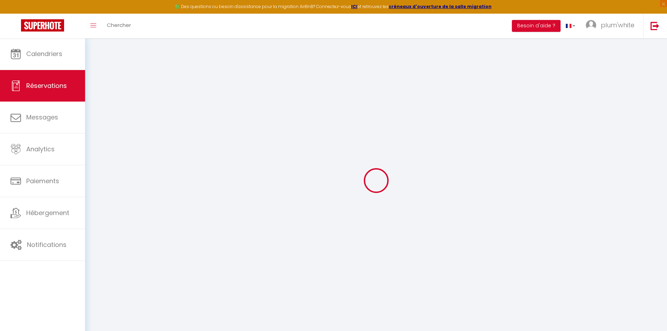
select select
checkbox input "false"
select select
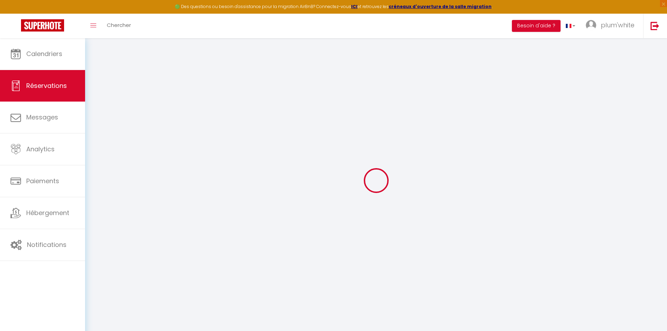
select select
checkbox input "false"
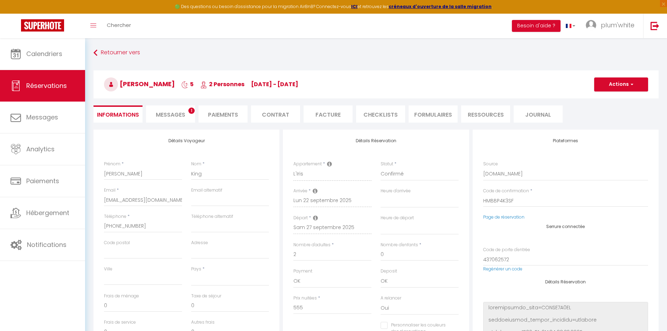
select select
type input "65"
type input "20"
select select
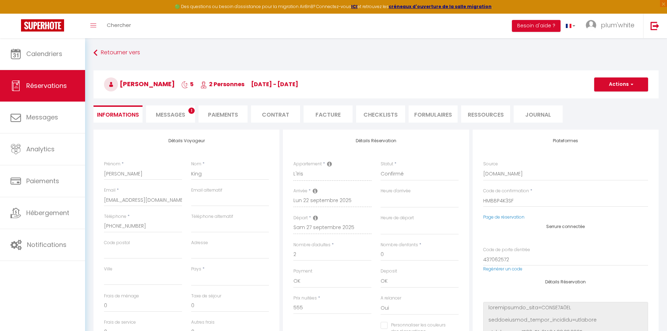
checkbox input "false"
select select
checkbox input "false"
select select
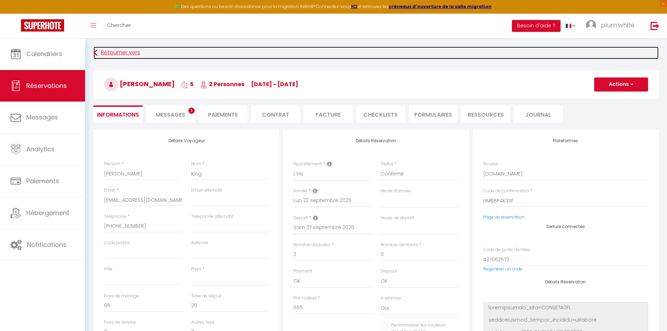
click at [130, 52] on link "Retourner vers" at bounding box center [375, 53] width 565 height 13
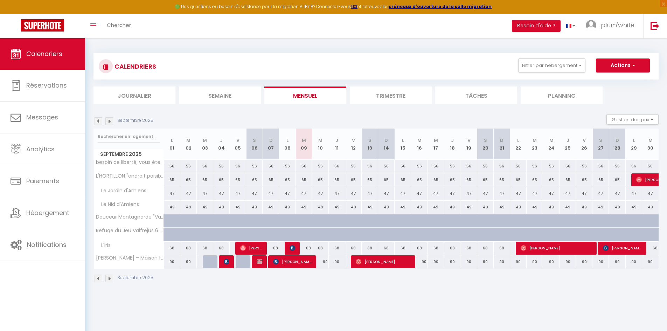
click at [97, 119] on img at bounding box center [98, 121] width 8 height 8
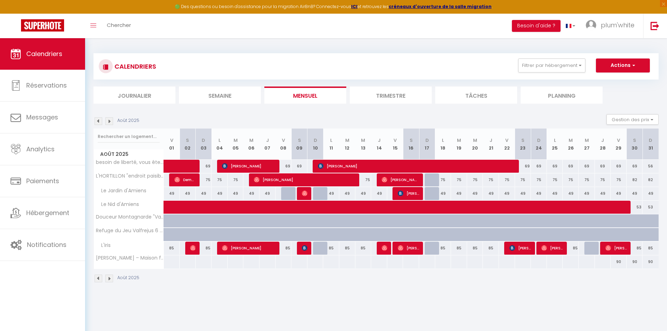
click at [391, 93] on li "Trimestre" at bounding box center [391, 94] width 82 height 17
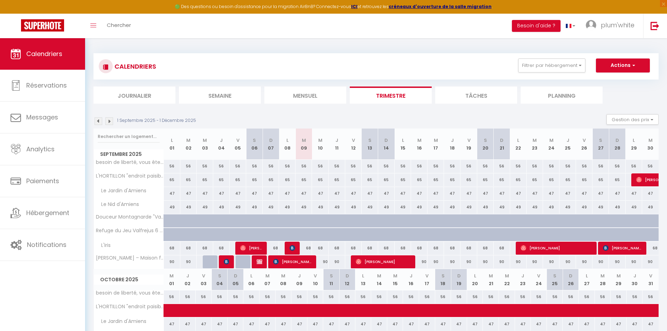
click at [97, 120] on img at bounding box center [98, 121] width 8 height 8
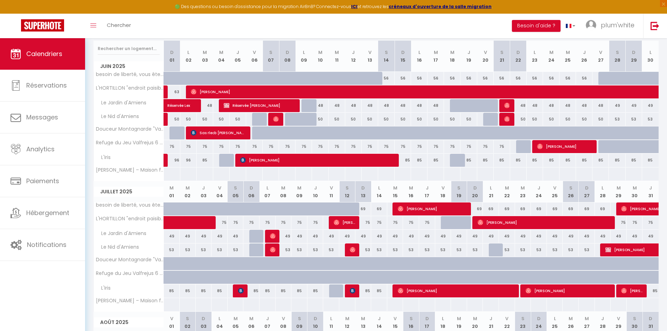
scroll to position [105, 0]
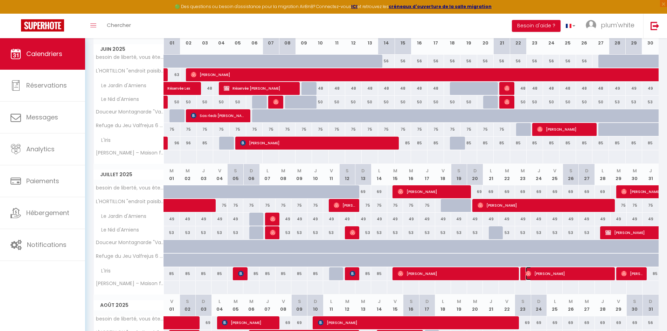
click at [573, 275] on span "[PERSON_NAME]" at bounding box center [569, 273] width 88 height 13
select select "OK"
select select "1"
select select "0"
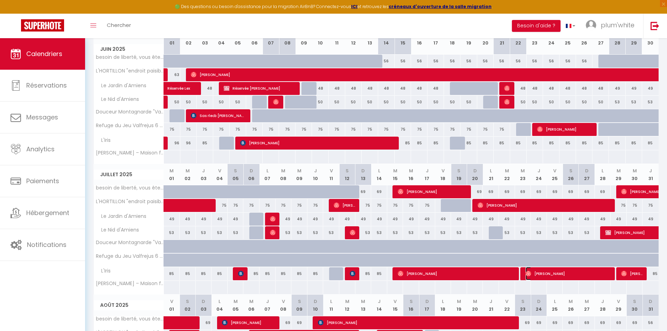
select select "1"
select select
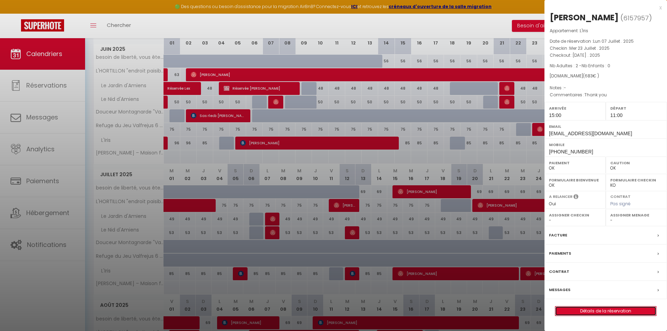
click at [623, 313] on link "Détails de la réservation" at bounding box center [605, 310] width 101 height 9
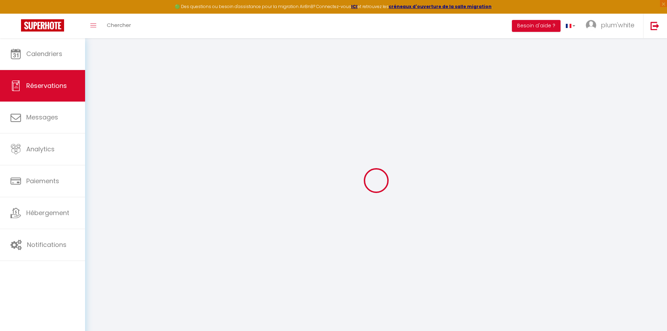
type input "Stacy"
type input "King"
type input "diejwx7gen25nobyaio3igb2caqo@reply.superhote.com"
type input "stacyking816@gmail.com"
type input "+18167692806"
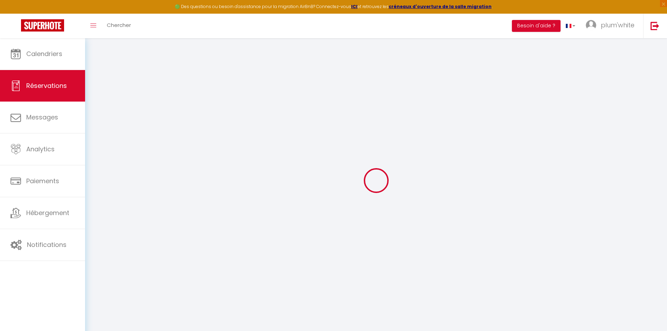
type input "+18167692806"
select select
type input "118.62"
select select "62419"
select select "1"
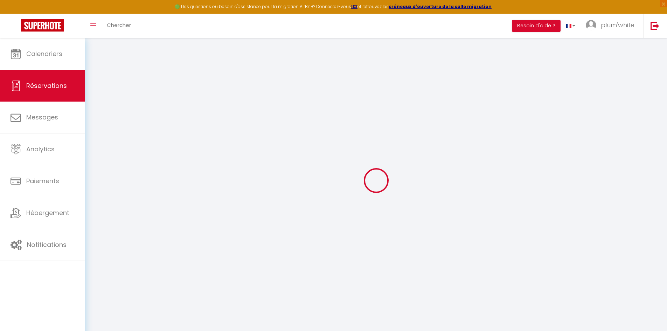
select select
type input "2"
select select "12"
select select
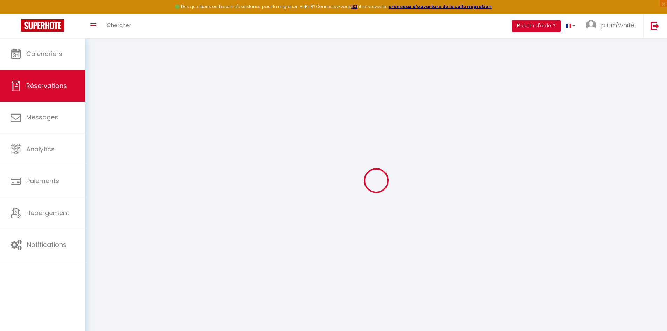
type input "594"
checkbox input "false"
type input "0"
select select "1"
type input "0"
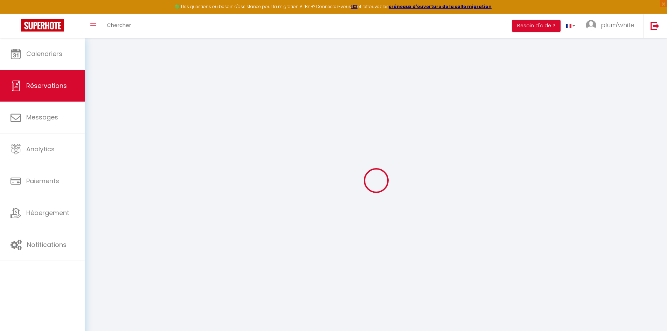
type input "0"
select select
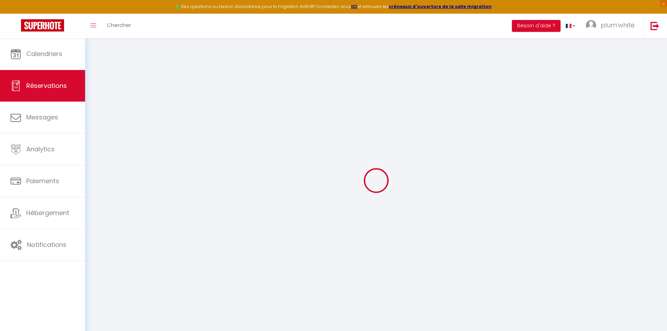
select select "15"
checkbox input "false"
select select
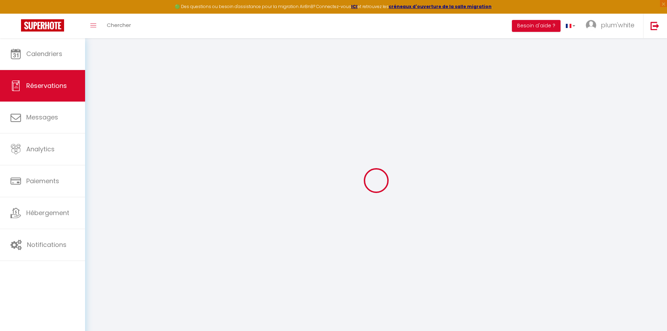
checkbox input "false"
select select
checkbox input "false"
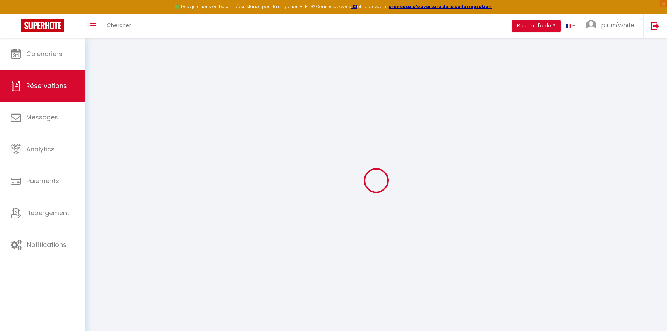
select select
checkbox input "false"
type textarea "Thank you"
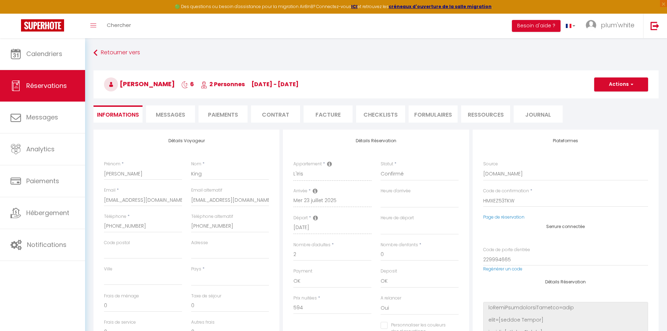
select select
type input "65"
type input "24"
select select
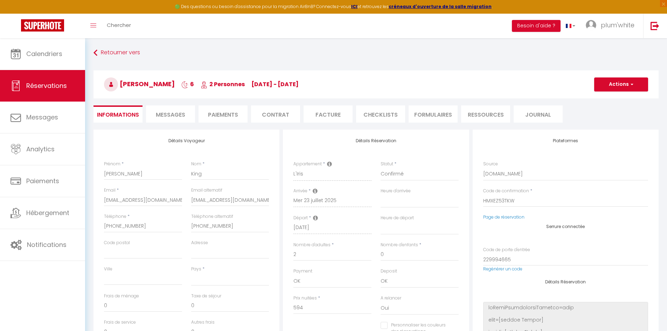
checkbox input "false"
select select
checkbox input "false"
select select "15:00"
select select "11:00"
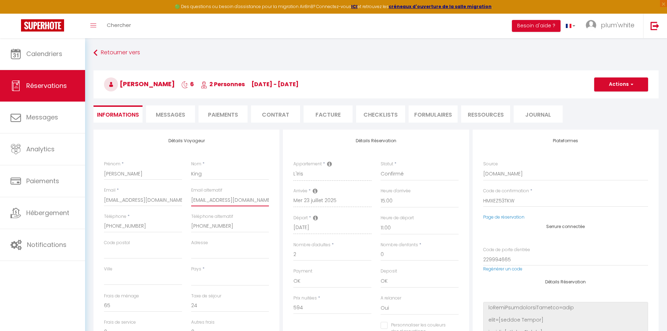
drag, startPoint x: 260, startPoint y: 200, endPoint x: 190, endPoint y: 197, distance: 70.8
click at [190, 197] on div "Email alternatif stacyking816@gmail.com" at bounding box center [230, 200] width 87 height 26
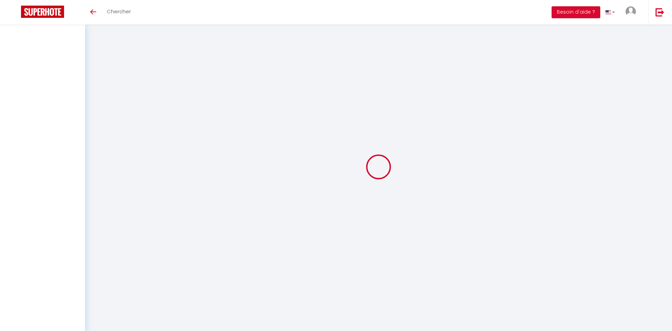
select select
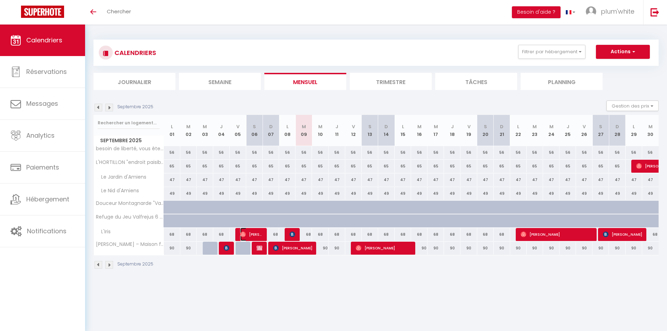
click at [243, 235] on img at bounding box center [243, 234] width 6 height 6
select select "OK"
select select "0"
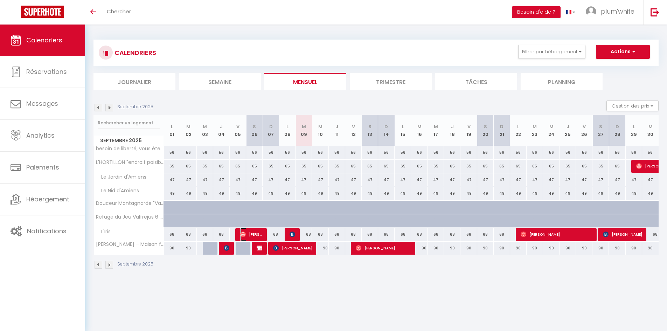
select select "1"
select select
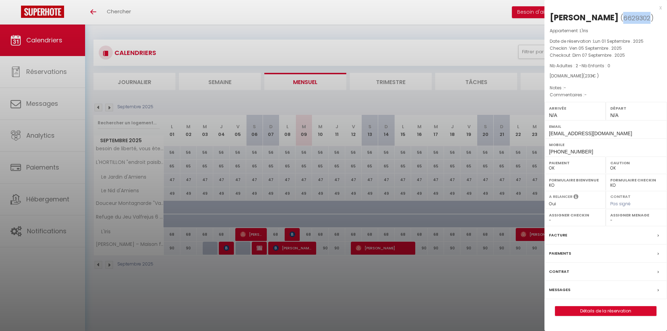
drag, startPoint x: 641, startPoint y: 16, endPoint x: 616, endPoint y: 18, distance: 25.3
click at [620, 18] on span "( 6629302 )" at bounding box center [636, 18] width 33 height 10
copy span "6629302"
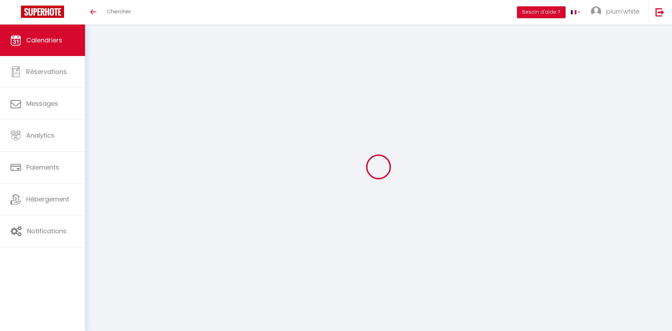
select select
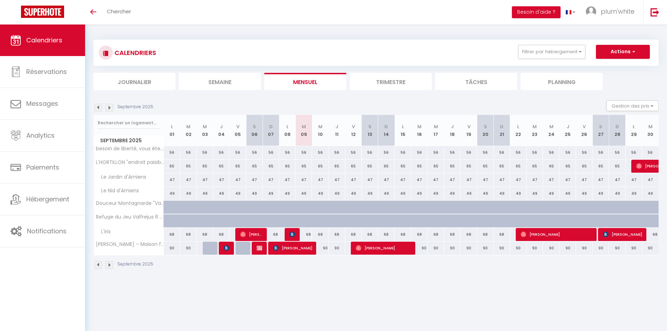
click at [238, 232] on div at bounding box center [243, 234] width 16 height 13
click at [248, 234] on span "[PERSON_NAME]" at bounding box center [251, 233] width 22 height 13
select select "OK"
select select "0"
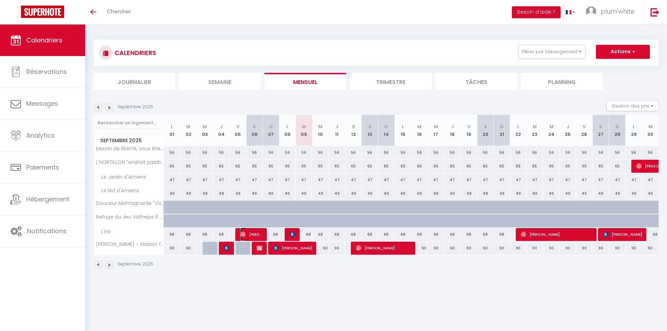
select select "0"
select select "1"
select select
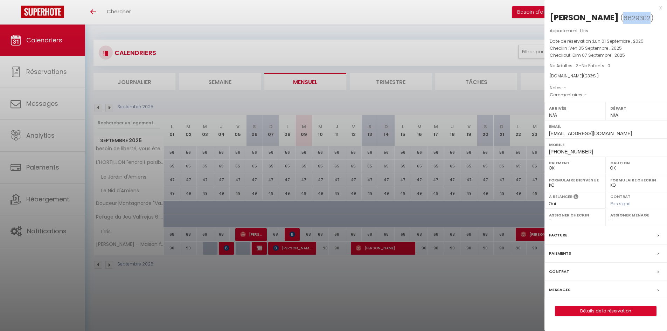
drag, startPoint x: 641, startPoint y: 16, endPoint x: 614, endPoint y: 14, distance: 27.4
click at [620, 14] on span "( 6629302 )" at bounding box center [636, 18] width 33 height 10
copy span "6629302"
click at [437, 13] on div at bounding box center [333, 165] width 667 height 331
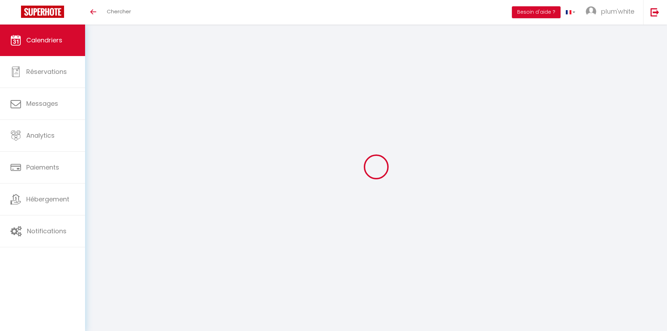
select select
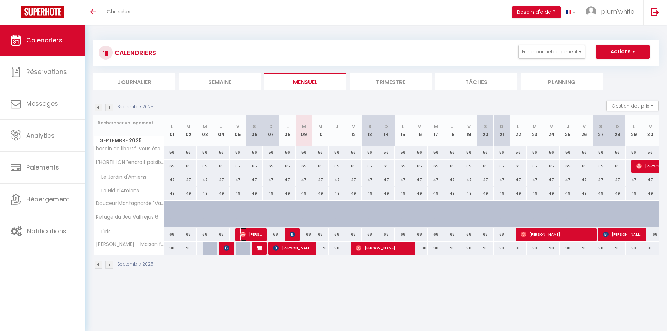
click at [249, 236] on span "[PERSON_NAME]" at bounding box center [251, 233] width 22 height 13
select select "OK"
select select "0"
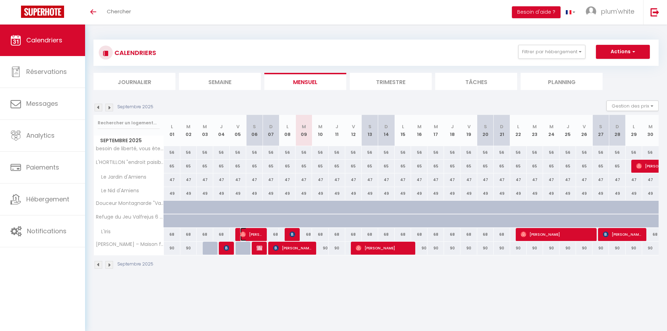
select select "1"
select select
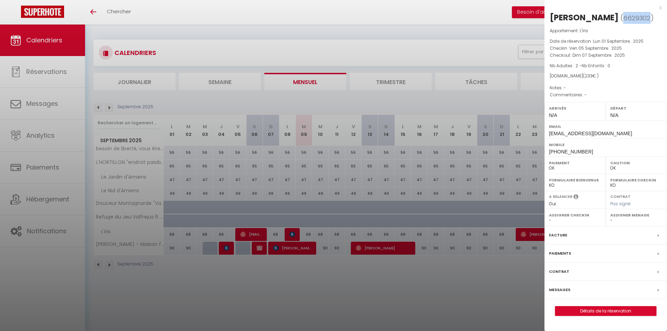
drag, startPoint x: 640, startPoint y: 19, endPoint x: 614, endPoint y: 15, distance: 26.6
click at [623, 15] on span "6629302" at bounding box center [636, 18] width 27 height 9
copy span "6629302"
